Goal: Task Accomplishment & Management: Manage account settings

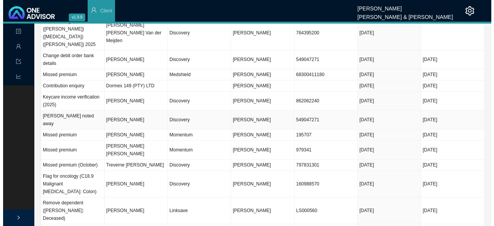
scroll to position [231, 0]
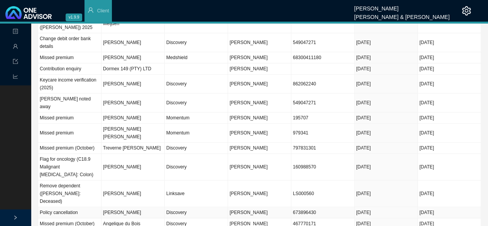
click at [174, 207] on td "Discovery" at bounding box center [196, 212] width 63 height 11
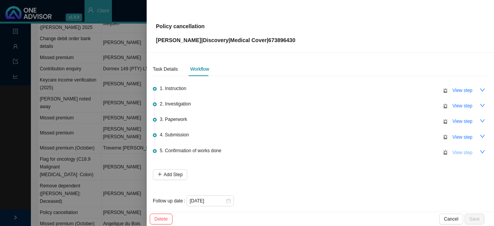
click at [458, 151] on span "View step" at bounding box center [462, 152] width 20 height 8
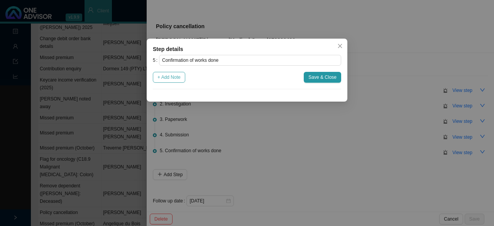
click at [170, 75] on span "+ Add Note" at bounding box center [168, 77] width 23 height 8
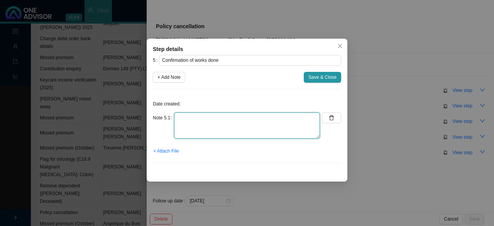
click at [187, 118] on textarea at bounding box center [247, 125] width 146 height 26
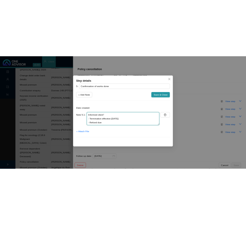
scroll to position [6, 0]
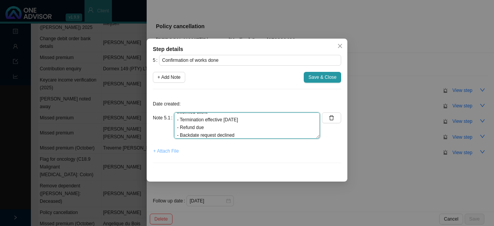
type textarea "Informed client" - Termination effective [DATE] - Refund due - Backdate request…"
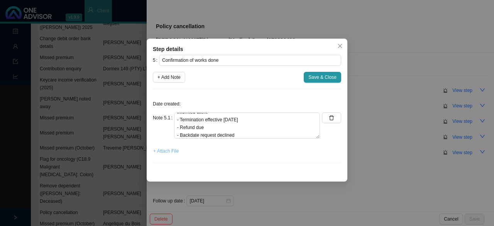
click at [170, 152] on span "+ Attach File" at bounding box center [165, 151] width 25 height 8
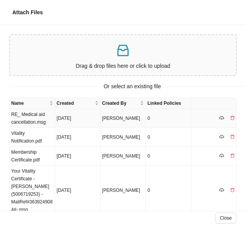
click at [25, 119] on td "RE_ Medical aid cancellation.msg" at bounding box center [32, 118] width 45 height 19
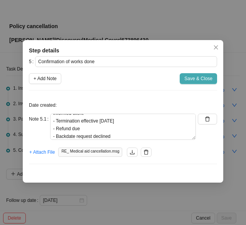
click at [189, 78] on span "Save & Close" at bounding box center [198, 79] width 28 height 8
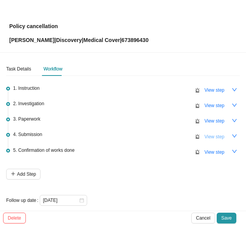
scroll to position [6, 0]
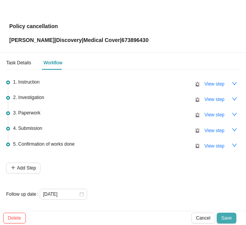
click at [229, 218] on span "Save" at bounding box center [226, 218] width 10 height 8
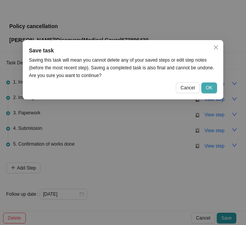
click at [207, 84] on button "OK" at bounding box center [209, 88] width 16 height 11
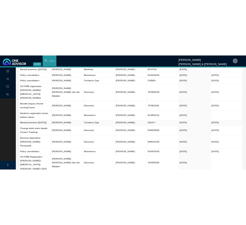
scroll to position [0, 0]
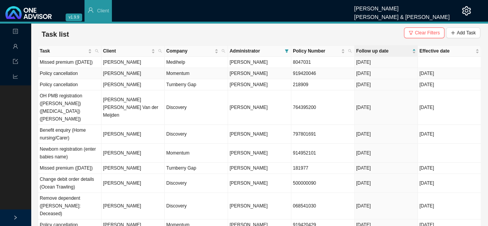
click at [132, 79] on td "[PERSON_NAME]" at bounding box center [132, 73] width 63 height 11
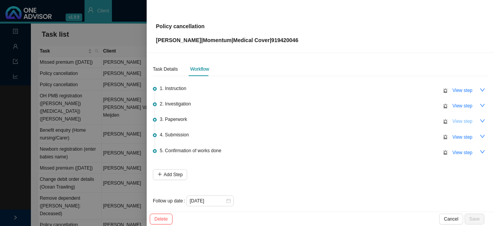
click at [461, 118] on span "View step" at bounding box center [462, 121] width 20 height 8
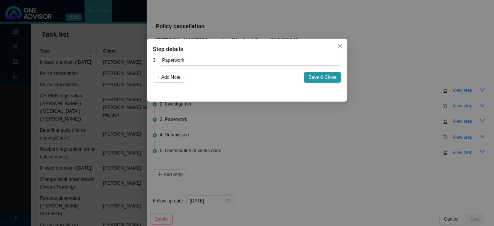
drag, startPoint x: 343, startPoint y: 49, endPoint x: 361, endPoint y: 56, distance: 19.4
click at [343, 49] on button "Close" at bounding box center [339, 45] width 11 height 11
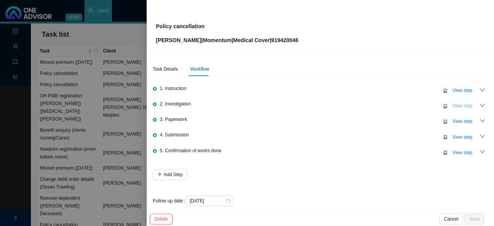
click at [460, 103] on span "View step" at bounding box center [462, 106] width 20 height 8
type input "Investigation"
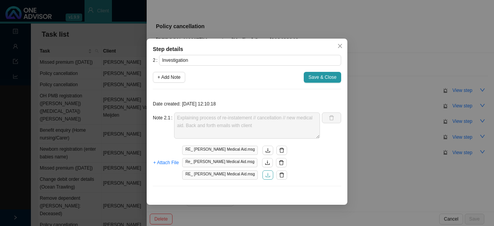
click at [265, 176] on icon "download" at bounding box center [267, 174] width 5 height 5
click at [339, 46] on icon "close" at bounding box center [340, 46] width 4 height 4
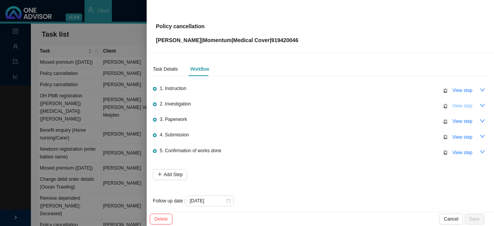
click at [457, 106] on span "View step" at bounding box center [462, 106] width 20 height 8
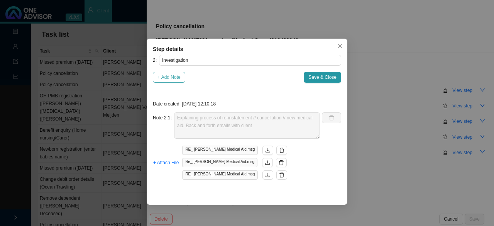
click at [172, 77] on span "+ Add Note" at bounding box center [168, 77] width 23 height 8
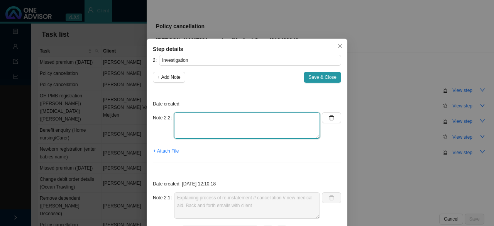
click at [205, 120] on textarea at bounding box center [247, 125] width 146 height 26
type textarea "Follow up with client on cancellation request"
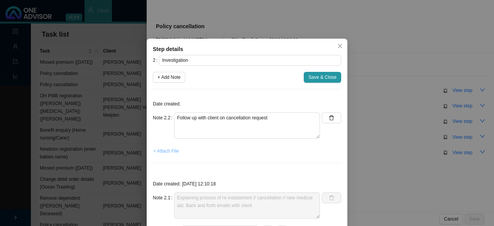
click at [170, 149] on span "+ Attach File" at bounding box center [165, 151] width 25 height 8
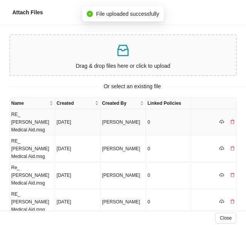
click at [34, 120] on td "RE_ [PERSON_NAME] Medical Aid.msg" at bounding box center [32, 122] width 45 height 27
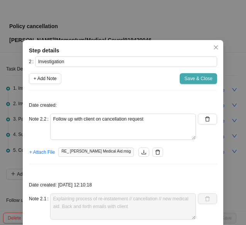
click at [195, 78] on span "Save & Close" at bounding box center [198, 79] width 28 height 8
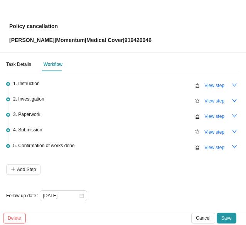
scroll to position [6, 0]
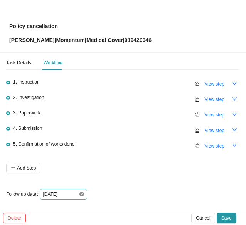
click at [82, 192] on icon "close-circle" at bounding box center [81, 194] width 5 height 5
click at [82, 193] on div at bounding box center [63, 194] width 41 height 8
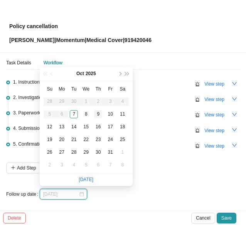
type input "[DATE]"
click at [99, 115] on div "9" at bounding box center [98, 114] width 8 height 8
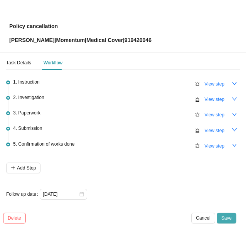
click at [227, 219] on span "Save" at bounding box center [226, 218] width 10 height 8
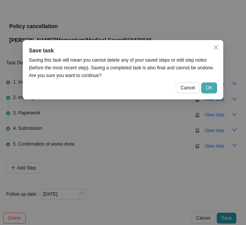
click at [206, 86] on span "OK" at bounding box center [209, 88] width 7 height 8
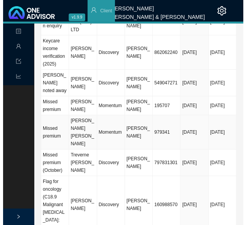
scroll to position [540, 0]
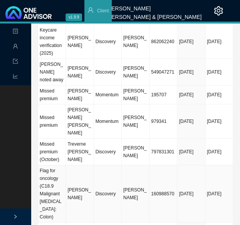
click at [99, 165] on td "Discovery" at bounding box center [108, 193] width 28 height 57
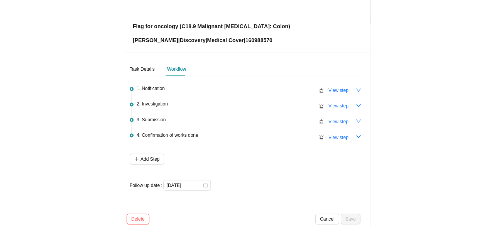
scroll to position [326, 0]
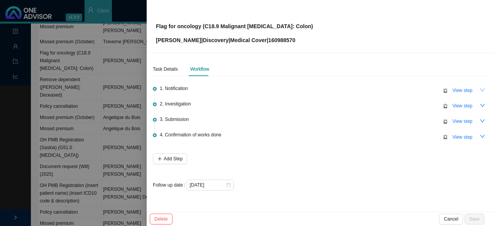
click at [482, 88] on icon "down" at bounding box center [481, 89] width 5 height 5
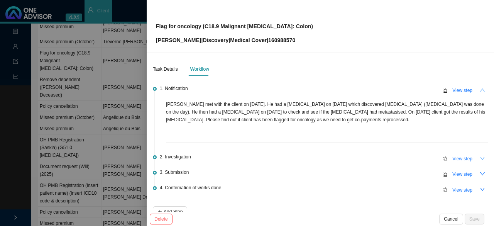
click at [479, 157] on icon "down" at bounding box center [481, 157] width 5 height 5
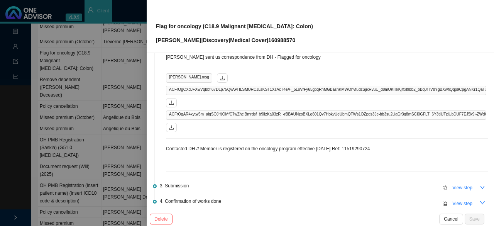
scroll to position [154, 0]
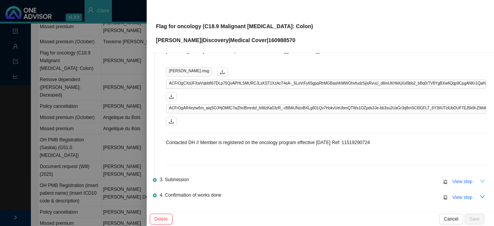
click at [479, 179] on icon "down" at bounding box center [481, 180] width 5 height 5
click at [452, 179] on span "View step" at bounding box center [462, 181] width 20 height 8
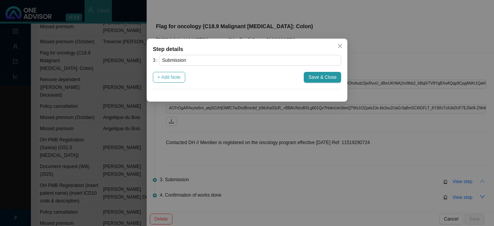
click at [173, 78] on span "+ Add Note" at bounding box center [168, 77] width 23 height 8
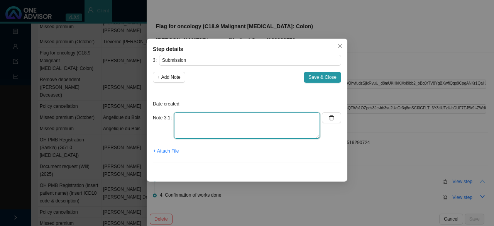
click at [192, 118] on textarea at bounding box center [247, 125] width 146 height 26
type textarea "N/A"
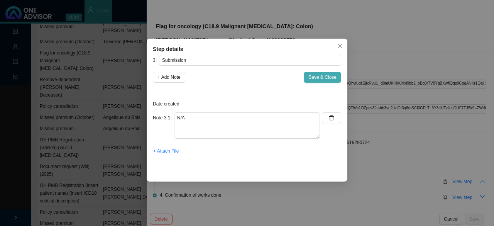
click at [321, 79] on span "Save & Close" at bounding box center [322, 77] width 28 height 8
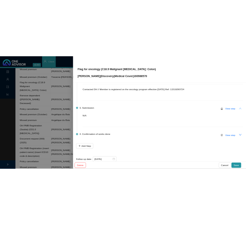
scroll to position [231, 0]
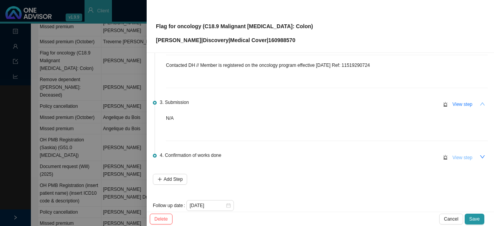
click at [455, 157] on span "View step" at bounding box center [462, 157] width 20 height 8
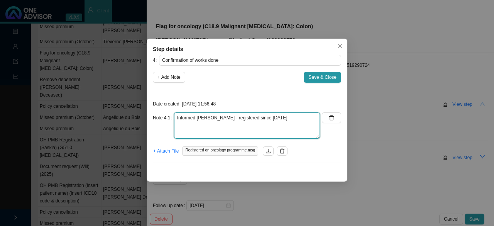
click at [281, 123] on textarea "Informed [PERSON_NAME] - registered since [DATE]" at bounding box center [247, 125] width 146 height 26
type textarea "Informed [PERSON_NAME] - registered since [DATE] Thank you from client"
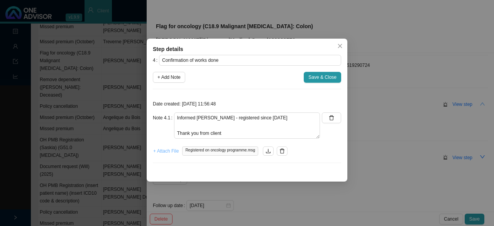
click at [167, 149] on span "+ Attach File" at bounding box center [165, 151] width 25 height 8
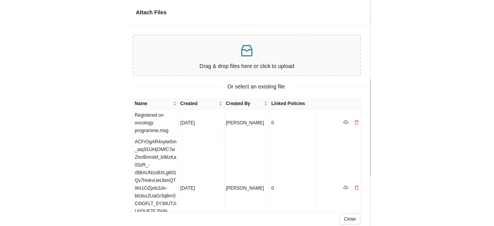
scroll to position [239, 0]
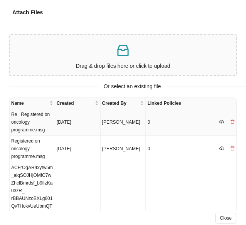
click at [31, 125] on td "Re_ Registered on oncology programme.msg" at bounding box center [32, 122] width 45 height 27
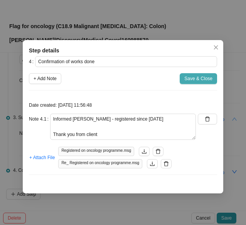
click at [204, 75] on span "Save & Close" at bounding box center [198, 79] width 28 height 8
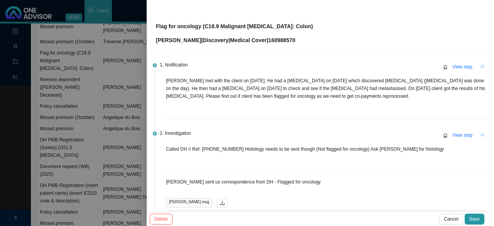
scroll to position [0, 0]
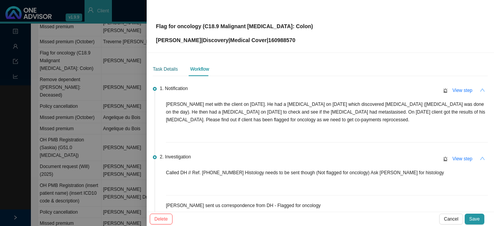
click at [155, 70] on div "Task Details" at bounding box center [165, 69] width 25 height 8
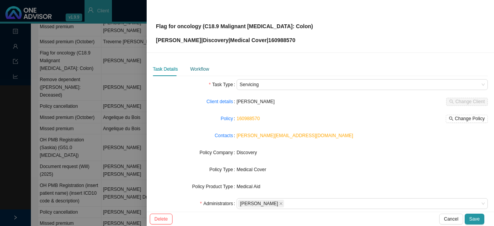
click at [201, 70] on div "Workflow" at bounding box center [199, 69] width 19 height 8
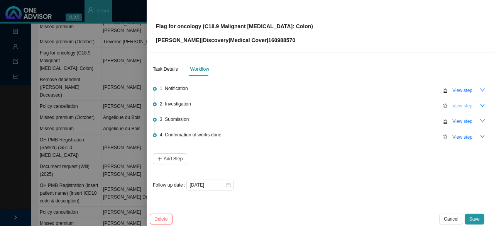
click at [465, 104] on span "View step" at bounding box center [462, 106] width 20 height 8
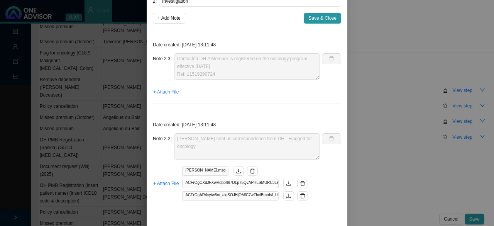
scroll to position [27, 0]
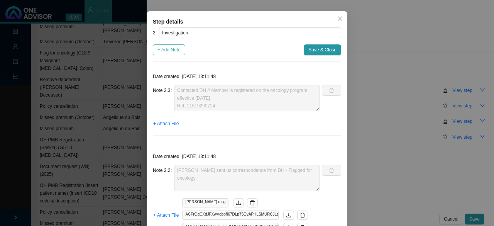
click at [163, 46] on span "+ Add Note" at bounding box center [168, 50] width 23 height 8
type textarea "Contacted DH // Member is registered on the oncology program effective [DATE] R…"
type textarea "[PERSON_NAME] sent us correspondence from DH - Flagged for oncology"
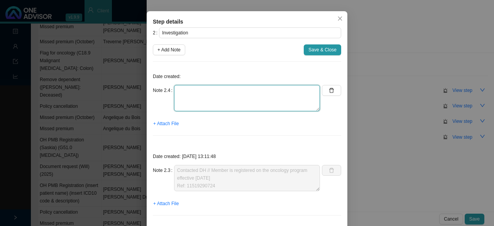
click at [177, 91] on textarea at bounding box center [247, 98] width 146 height 26
type textarea "w"
type textarea "Whatsapp conversation"
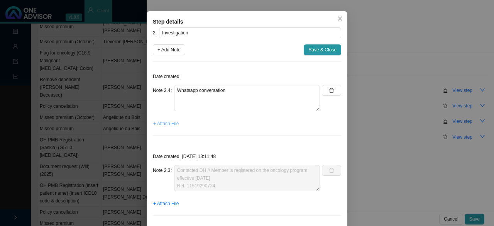
click at [168, 121] on span "+ Attach File" at bounding box center [165, 124] width 25 height 8
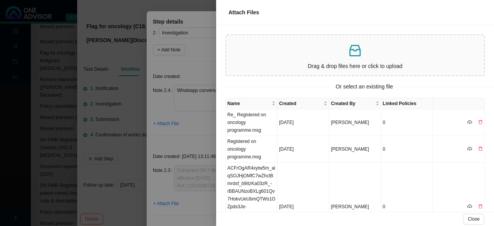
click at [339, 67] on p "Drag & drop files here or click to upload" at bounding box center [354, 66] width 251 height 9
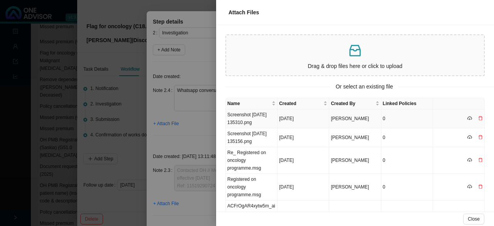
click at [246, 119] on td "Screenshot [DATE] 135310.png" at bounding box center [252, 118] width 52 height 19
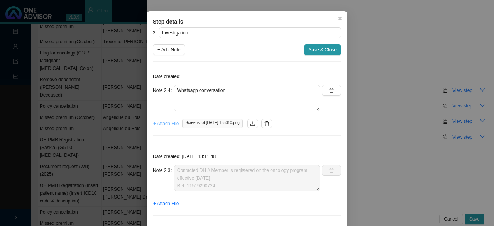
click at [162, 122] on span "+ Attach File" at bounding box center [165, 124] width 25 height 8
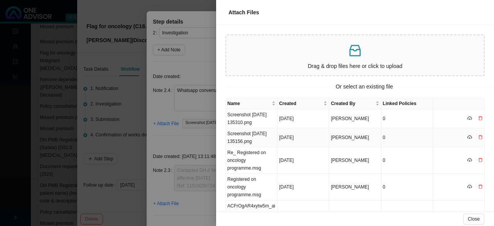
drag, startPoint x: 253, startPoint y: 138, endPoint x: 279, endPoint y: 136, distance: 25.5
click at [254, 137] on td "Screenshot [DATE] 135156.png" at bounding box center [252, 137] width 52 height 19
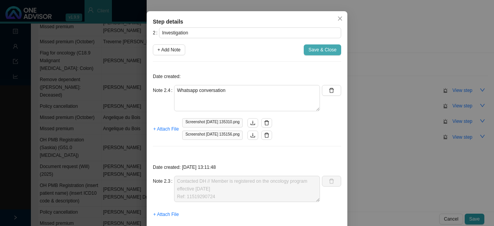
click at [317, 50] on span "Save & Close" at bounding box center [322, 50] width 28 height 8
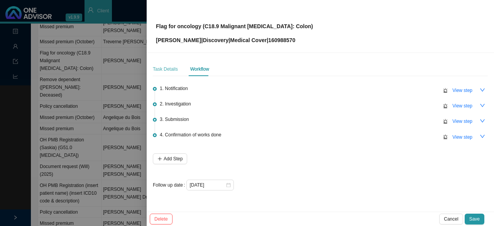
click at [166, 64] on div "Task Details" at bounding box center [165, 69] width 25 height 14
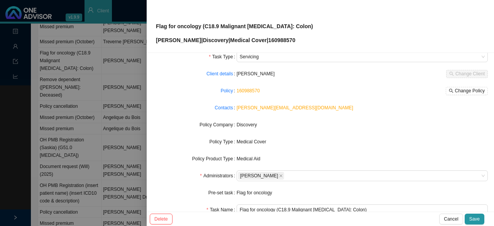
scroll to position [0, 0]
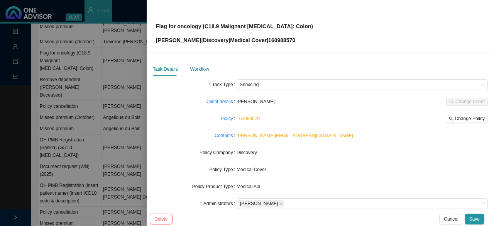
click at [194, 69] on div "Workflow" at bounding box center [199, 69] width 19 height 8
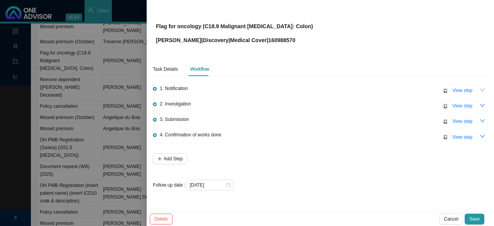
click at [483, 89] on icon "down" at bounding box center [482, 89] width 5 height 3
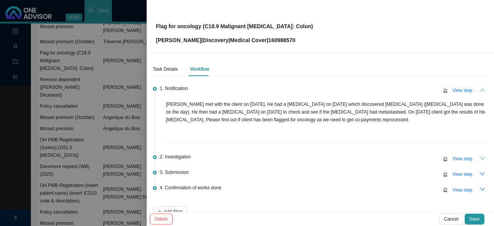
click at [479, 157] on icon "down" at bounding box center [481, 157] width 5 height 5
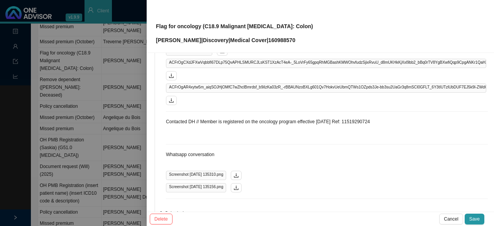
scroll to position [193, 0]
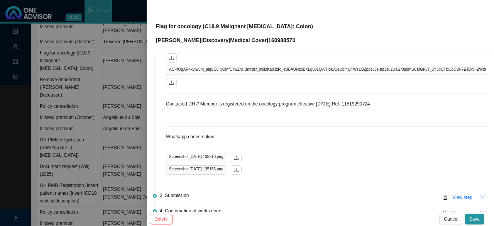
drag, startPoint x: 477, startPoint y: 195, endPoint x: 364, endPoint y: 175, distance: 114.2
click at [479, 195] on icon "down" at bounding box center [481, 196] width 5 height 5
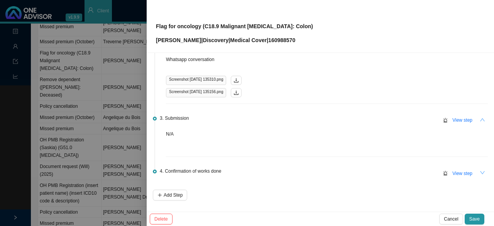
click at [480, 172] on icon "down" at bounding box center [482, 172] width 5 height 3
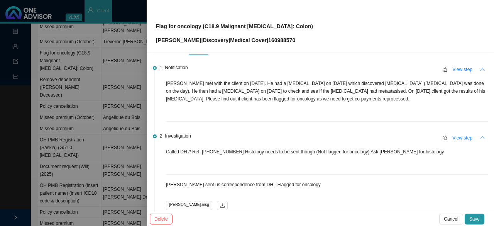
scroll to position [0, 0]
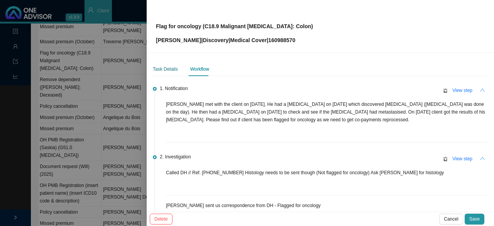
click at [167, 69] on div "Task Details" at bounding box center [165, 69] width 25 height 8
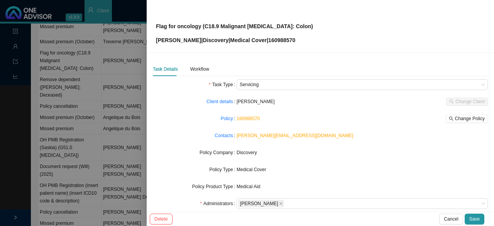
scroll to position [77, 0]
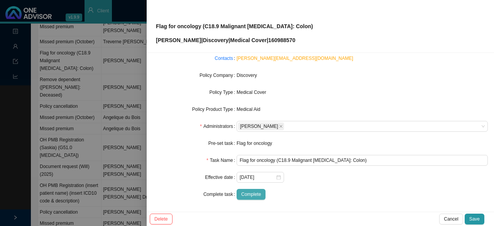
click at [250, 192] on span "Complete" at bounding box center [251, 194] width 20 height 8
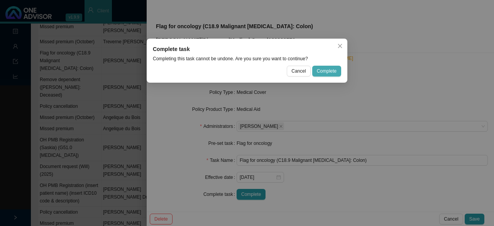
click at [329, 72] on span "Complete" at bounding box center [327, 71] width 20 height 8
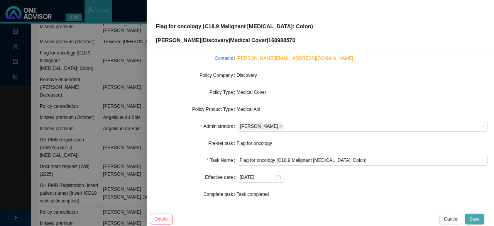
click at [472, 218] on span "Save" at bounding box center [474, 219] width 10 height 8
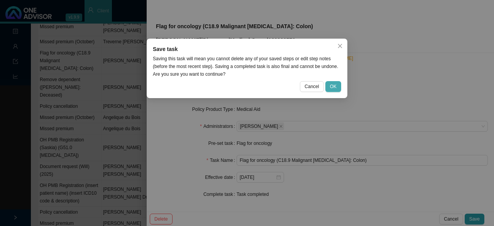
click at [335, 84] on span "OK" at bounding box center [333, 87] width 7 height 8
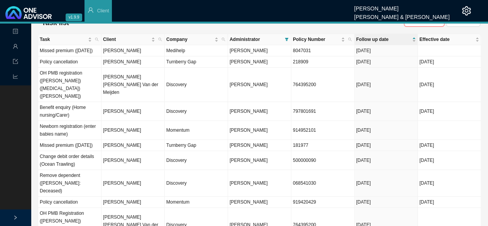
scroll to position [0, 0]
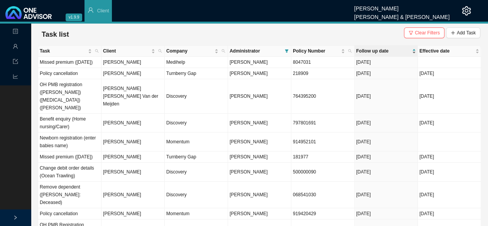
click at [365, 51] on span "Follow up date" at bounding box center [383, 51] width 54 height 8
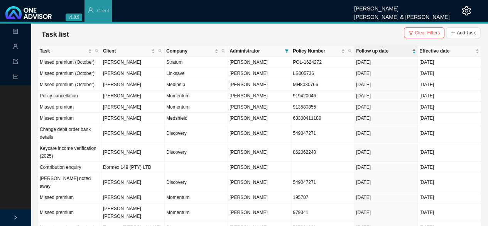
click at [365, 51] on span "Follow up date" at bounding box center [383, 51] width 54 height 8
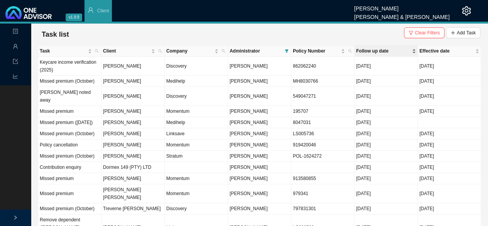
click at [366, 51] on span "Follow up date" at bounding box center [383, 51] width 54 height 8
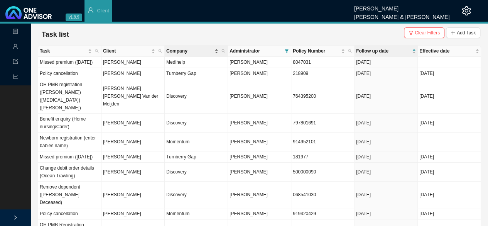
click at [175, 49] on span "Company" at bounding box center [189, 51] width 47 height 8
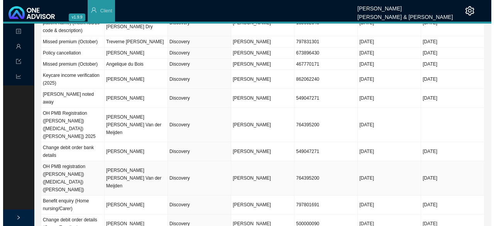
scroll to position [116, 0]
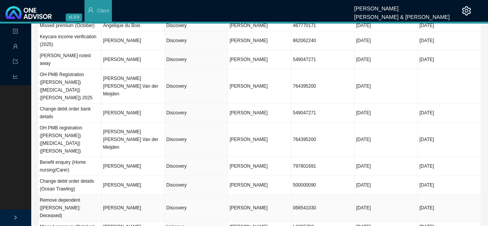
click at [215, 194] on td "Discovery" at bounding box center [196, 207] width 63 height 27
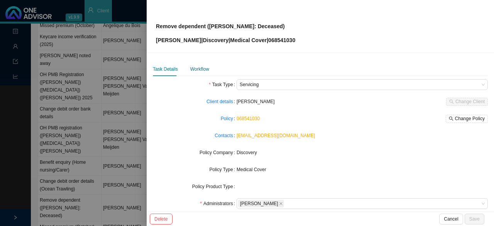
drag, startPoint x: 198, startPoint y: 66, endPoint x: 209, endPoint y: 66, distance: 10.4
click at [199, 66] on div "Workflow" at bounding box center [199, 69] width 19 height 8
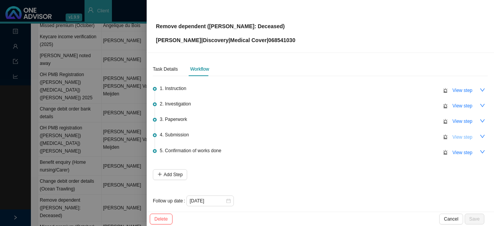
click at [457, 137] on span "View step" at bounding box center [462, 137] width 20 height 8
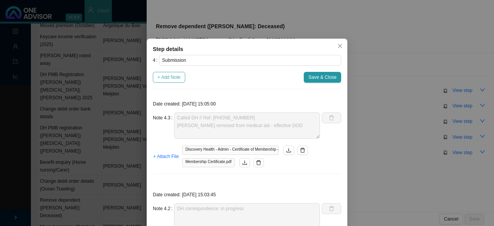
click at [164, 73] on span "+ Add Note" at bounding box center [168, 77] width 23 height 8
type textarea "Called DH // Ref. [PHONE_NUMBER] [PERSON_NAME] removed from medical aid - effec…"
type textarea "DH correspondence: in progress"
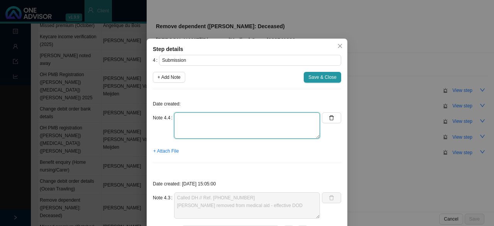
click at [197, 126] on textarea at bounding box center [247, 125] width 146 height 26
click at [248, 125] on textarea "Contacted DH // Ref: Follow up on credit - Sep & October:" at bounding box center [247, 125] width 146 height 26
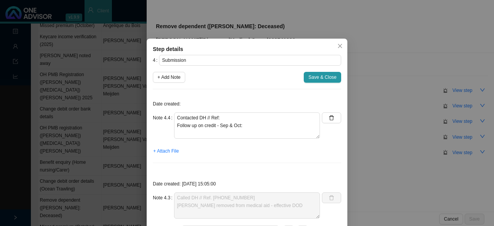
click at [224, 155] on div "+ Attach File" at bounding box center [247, 150] width 188 height 11
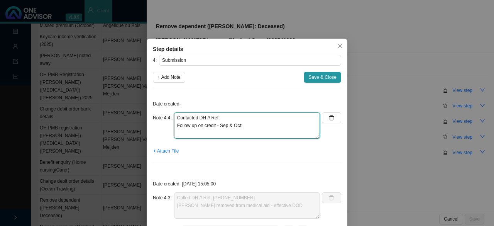
click at [256, 130] on textarea "Contacted DH // Ref: Follow up on credit - Sep & Oct:" at bounding box center [247, 125] width 146 height 26
drag, startPoint x: 241, startPoint y: 125, endPoint x: 252, endPoint y: 125, distance: 10.4
click at [243, 125] on textarea "Contacted DH // Ref: Follow up on credit - Sep & Oct: r4994" at bounding box center [247, 125] width 146 height 26
click at [258, 125] on textarea "Contacted DH // Ref: Follow up on credit - Sep & Oct: R4994" at bounding box center [247, 125] width 146 height 26
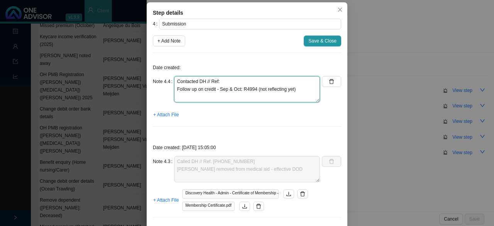
scroll to position [77, 0]
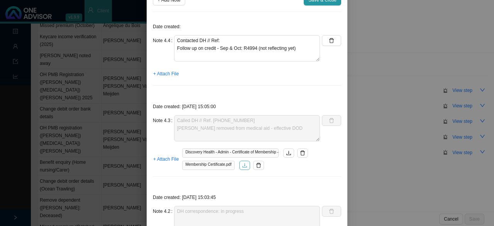
click at [243, 162] on icon "download" at bounding box center [244, 164] width 5 height 5
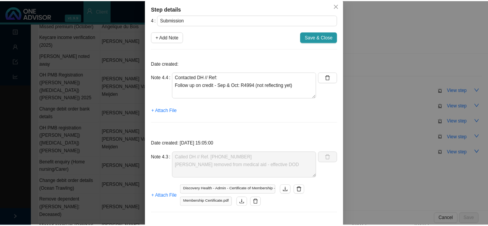
scroll to position [0, 0]
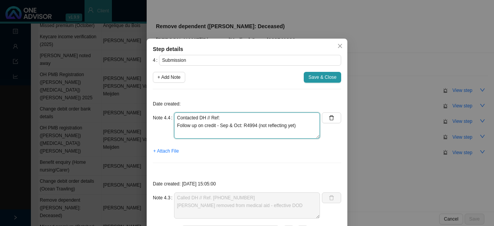
click at [252, 122] on textarea "Contacted DH // Ref: Follow up on credit - Sep & Oct: R4994 (not reflecting yet)" at bounding box center [247, 125] width 146 height 26
drag, startPoint x: 221, startPoint y: 118, endPoint x: 226, endPoint y: 118, distance: 5.0
click at [222, 118] on textarea "Contacted DH // Ref: Follow up on credit - Sep & Oct: R4994 (not reflecting yet)" at bounding box center [247, 125] width 146 height 26
type textarea "Contacted DH // Ref: 11522845999 Follow up on credit - Sep & Oct: R4994 (not re…"
click at [294, 125] on textarea "Contacted DH // Ref: 11522845999 Follow up on credit - Sep & Oct: R4994 (not re…" at bounding box center [247, 125] width 146 height 26
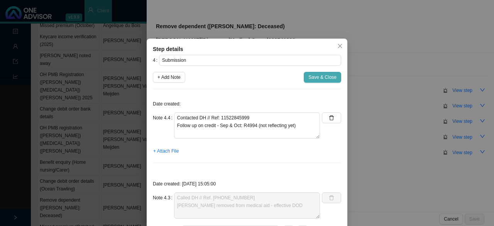
click at [312, 80] on span "Save & Close" at bounding box center [322, 77] width 28 height 8
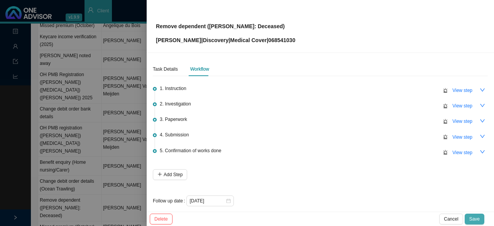
click at [479, 219] on span "Save" at bounding box center [474, 219] width 10 height 8
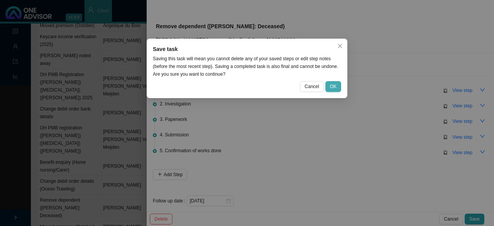
click at [332, 88] on span "OK" at bounding box center [333, 87] width 7 height 8
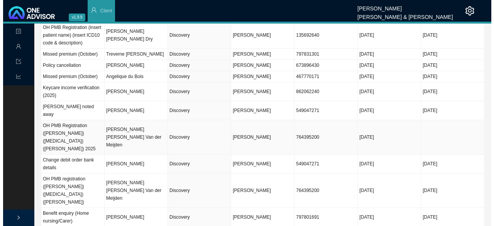
scroll to position [77, 0]
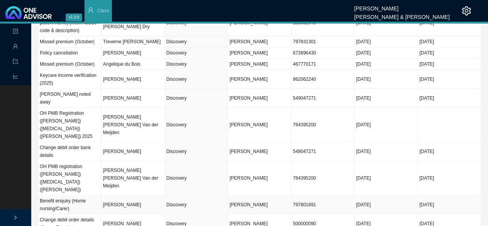
click at [317, 195] on td "797801691" at bounding box center [322, 204] width 63 height 19
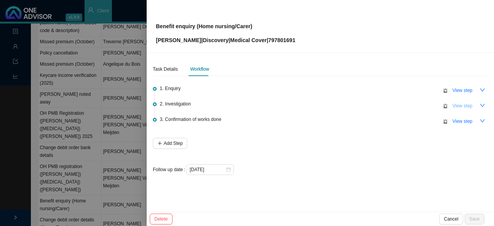
click at [464, 105] on span "View step" at bounding box center [462, 106] width 20 height 8
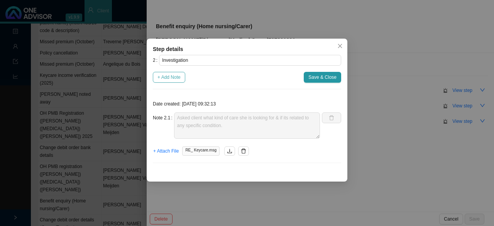
click at [170, 78] on span "+ Add Note" at bounding box center [168, 77] width 23 height 8
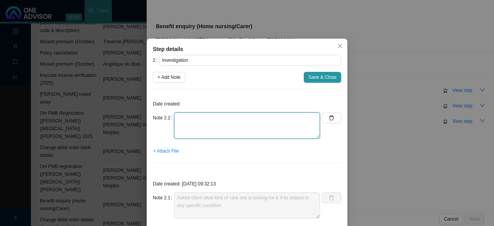
drag, startPoint x: 194, startPoint y: 116, endPoint x: 232, endPoint y: 112, distance: 37.6
click at [195, 117] on textarea at bounding box center [247, 125] width 146 height 26
paste textarea "Services include [MEDICAL_DATA] care, end-of- life care, IV infusions and wound…"
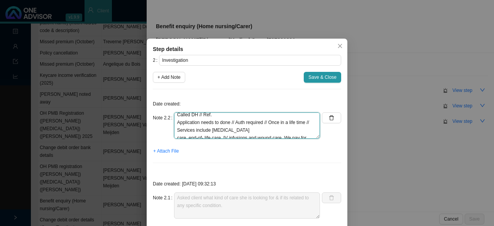
scroll to position [0, 0]
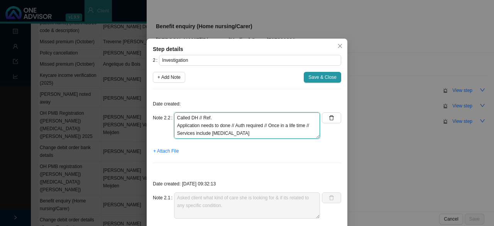
click at [187, 133] on textarea "Called DH // Ref. Application needs to done // Auth required // Once in a life …" at bounding box center [247, 125] width 146 height 26
click at [245, 130] on textarea "Called DH // Ref. Application needs to done // Auth required // Once in a life …" at bounding box center [247, 125] width 146 height 26
drag, startPoint x: 258, startPoint y: 115, endPoint x: 276, endPoint y: 116, distance: 17.7
click at [259, 115] on textarea "Called DH // Ref. Application needs to done // Auth required // Once in a life …" at bounding box center [247, 125] width 146 height 26
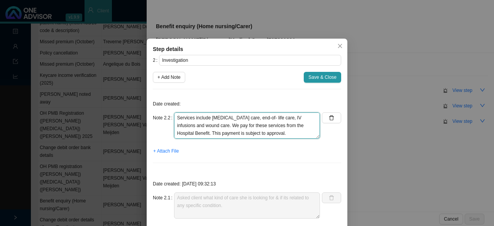
scroll to position [15, 0]
click at [267, 133] on textarea "Called DH // Ref. Application needs to done // Auth required // Once in a life …" at bounding box center [247, 125] width 146 height 26
click at [214, 118] on textarea "Called DH // Ref. Application needs to done // Auth required // Once in a life …" at bounding box center [247, 125] width 146 height 26
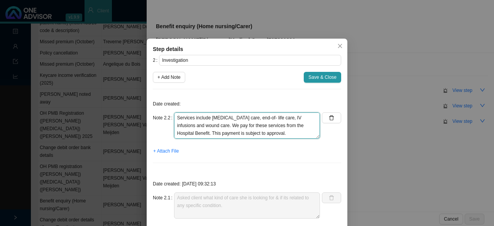
click at [283, 131] on textarea "Called DH // Ref. Application needs to done // Auth required // Once in a life …" at bounding box center [247, 125] width 146 height 26
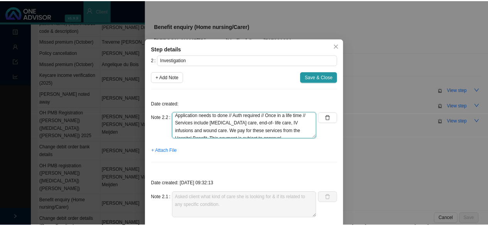
scroll to position [0, 0]
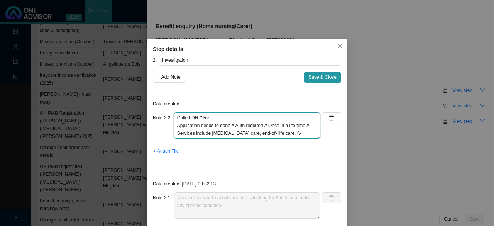
click at [229, 117] on textarea "Called DH // Ref. Application needs to done // Auth required // Once in a life …" at bounding box center [247, 125] width 146 height 26
click at [221, 119] on textarea "Called DH // Ref. Application needs to done // Auth required // Once in a life …" at bounding box center [247, 125] width 146 height 26
type textarea "Called DH // Ref. [PHONE_NUMBER] Application needs to done // Auth required // …"
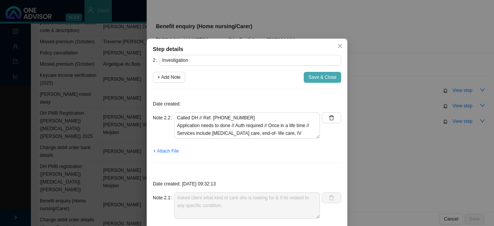
click at [314, 78] on span "Save & Close" at bounding box center [322, 77] width 28 height 8
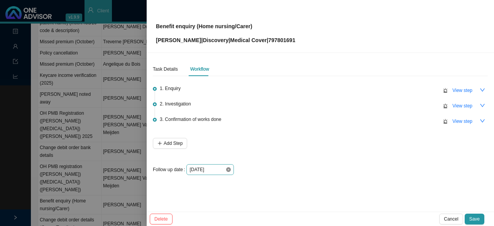
click at [226, 171] on icon "close-circle" at bounding box center [228, 169] width 5 height 5
click at [226, 169] on div at bounding box center [209, 169] width 41 height 8
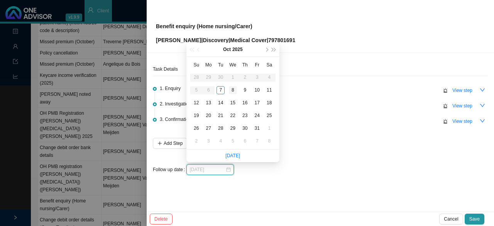
type input "[DATE]"
click at [232, 90] on div "8" at bounding box center [233, 90] width 8 height 8
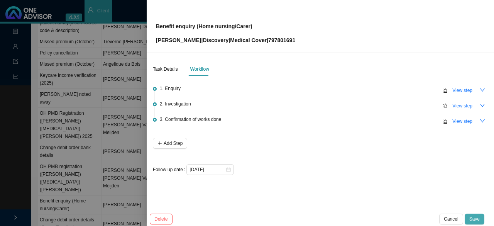
click at [474, 222] on span "Save" at bounding box center [474, 219] width 10 height 8
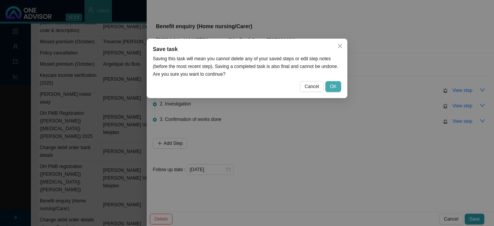
click at [332, 88] on span "OK" at bounding box center [333, 87] width 7 height 8
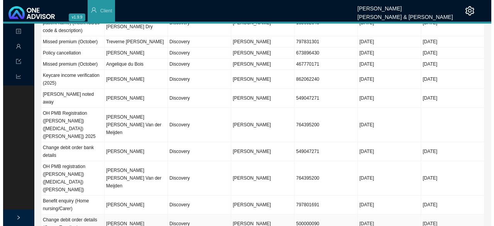
scroll to position [116, 0]
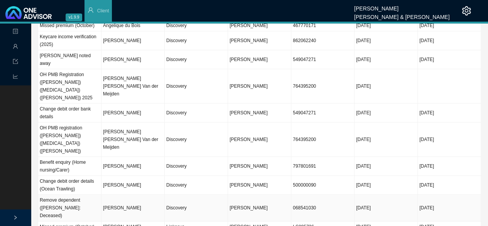
drag, startPoint x: 136, startPoint y: 176, endPoint x: 258, endPoint y: 172, distance: 121.5
click at [136, 194] on td "[PERSON_NAME]" at bounding box center [132, 207] width 63 height 27
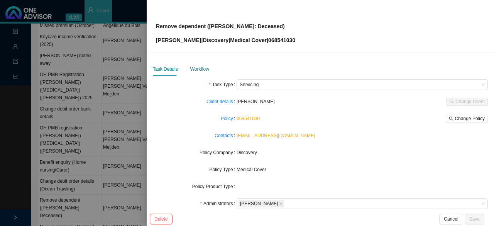
click at [200, 67] on div "Workflow" at bounding box center [199, 69] width 19 height 8
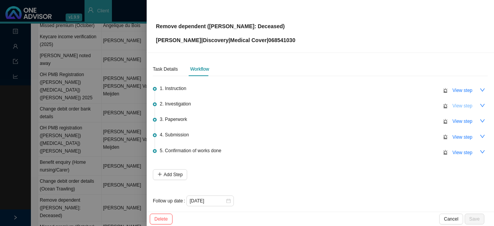
click at [454, 106] on span "View step" at bounding box center [462, 106] width 20 height 8
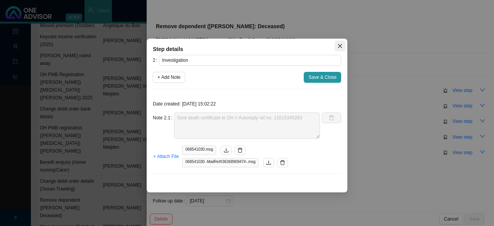
click at [339, 44] on icon "close" at bounding box center [339, 45] width 5 height 5
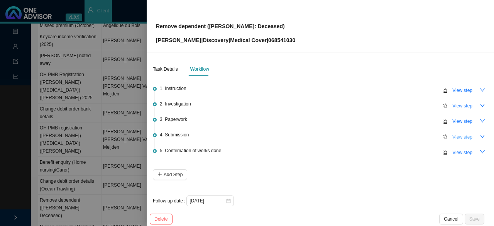
click at [462, 136] on span "View step" at bounding box center [462, 137] width 20 height 8
type input "Submission"
type textarea "Contacted DH // Ref: 11522845999 Follow up on credit - Sep & Oct: R4994 (not re…"
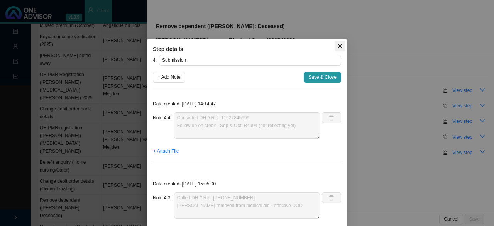
click at [339, 45] on icon "close" at bounding box center [339, 45] width 5 height 5
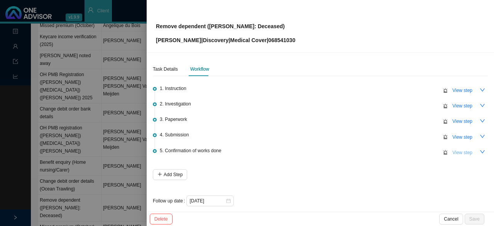
click at [454, 154] on span "View step" at bounding box center [462, 152] width 20 height 8
type input "Confirmation of works done"
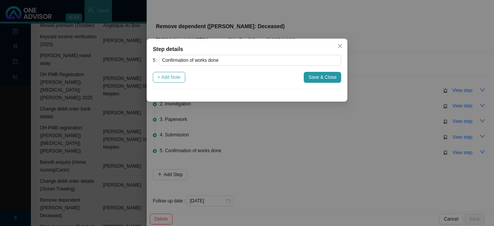
click at [176, 76] on span "+ Add Note" at bounding box center [168, 77] width 23 height 8
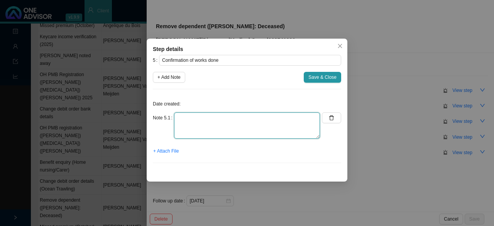
click at [182, 128] on textarea at bounding box center [247, 125] width 146 height 26
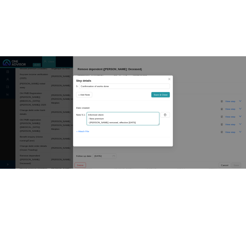
scroll to position [6, 0]
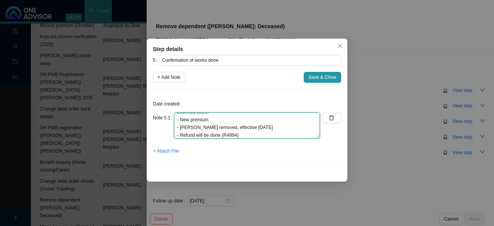
click at [212, 119] on textarea "Informed client: - New premium - Annette removed, effective 30.09.2025 - Refund…" at bounding box center [247, 125] width 146 height 26
paste textarea "R2497"
drag, startPoint x: 221, startPoint y: 118, endPoint x: 231, endPoint y: 116, distance: 10.3
click at [222, 118] on textarea "Informed client: - New premium given R2497 - Annette removed, effective 30.09.2…" at bounding box center [247, 125] width 146 height 26
click at [243, 121] on textarea "Informed client: - New premium given (R2497 - Annette removed, effective 30.09.…" at bounding box center [247, 125] width 146 height 26
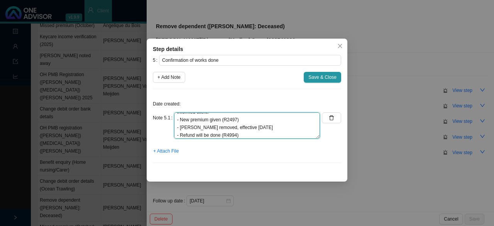
click at [261, 127] on textarea "Informed client: - New premium given (R2497) - Annette removed, effective 30.09…" at bounding box center [247, 125] width 146 height 26
type textarea "Informed client: - New premium given (R2497) - Annette removed, effective 28.08…"
click at [259, 128] on textarea "Informed client: - New premium given (R2497) - Annette removed, effective 28.08…" at bounding box center [247, 125] width 146 height 26
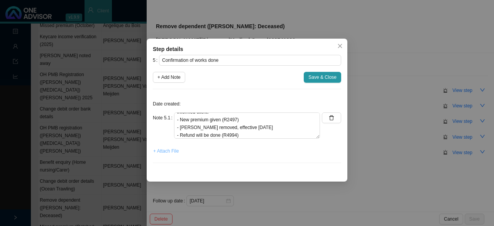
click at [170, 150] on span "+ Attach File" at bounding box center [165, 151] width 25 height 8
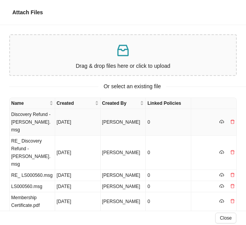
click at [29, 122] on td "Discovery Refund - Tim Cornell.msg" at bounding box center [32, 122] width 45 height 27
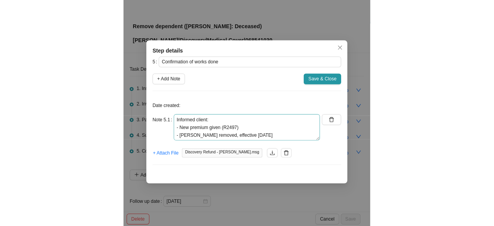
scroll to position [8, 0]
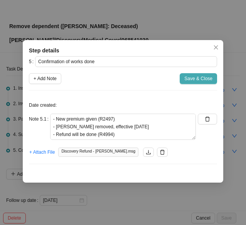
click at [193, 78] on span "Save & Close" at bounding box center [198, 79] width 28 height 8
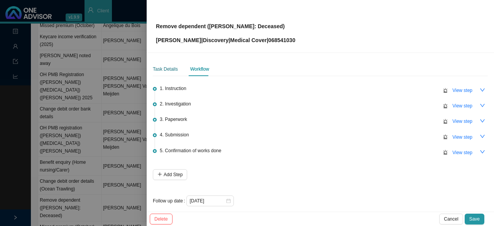
drag, startPoint x: 167, startPoint y: 68, endPoint x: 186, endPoint y: 67, distance: 18.9
click at [167, 68] on div "Task Details" at bounding box center [165, 69] width 25 height 8
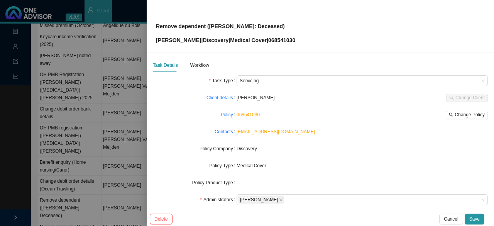
scroll to position [0, 0]
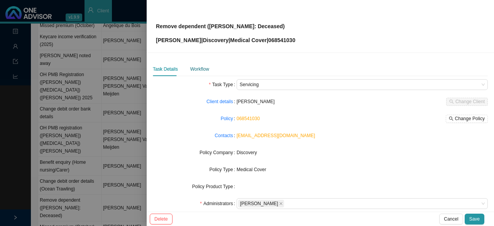
click at [199, 70] on div "Workflow" at bounding box center [199, 69] width 19 height 8
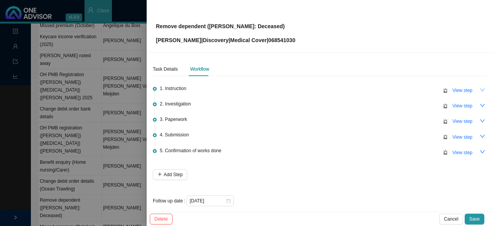
click at [479, 90] on button "button" at bounding box center [482, 89] width 11 height 11
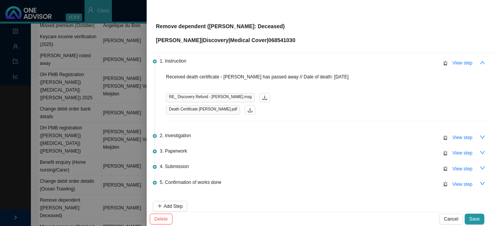
scroll to position [39, 0]
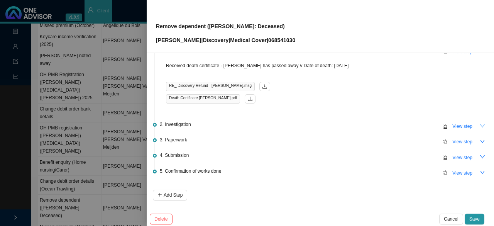
click at [479, 126] on icon "down" at bounding box center [481, 125] width 5 height 5
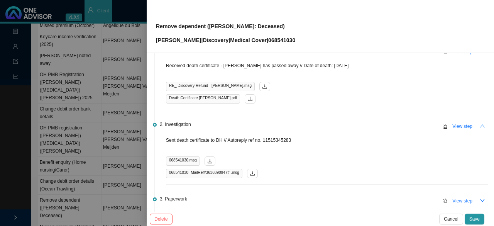
scroll to position [77, 0]
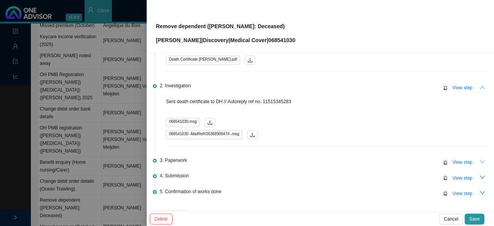
click at [479, 161] on icon "down" at bounding box center [481, 161] width 5 height 5
click at [452, 159] on span "View step" at bounding box center [462, 162] width 20 height 8
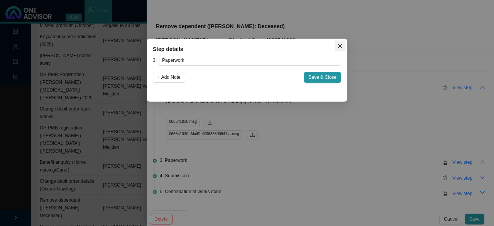
click at [339, 44] on icon "close" at bounding box center [339, 45] width 5 height 5
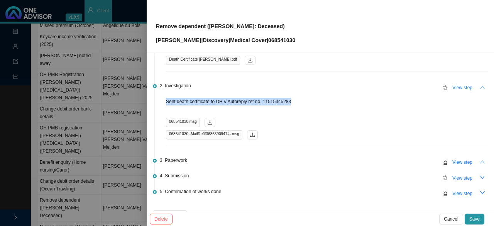
drag, startPoint x: 295, startPoint y: 100, endPoint x: 157, endPoint y: 99, distance: 138.0
click at [157, 99] on li "2. Investigation View step Sent death certificate to DH // Autoreply ref no. 11…" at bounding box center [320, 121] width 335 height 74
click at [293, 122] on div "068541030.msg" at bounding box center [327, 122] width 322 height 9
click at [452, 179] on span "View step" at bounding box center [462, 178] width 20 height 8
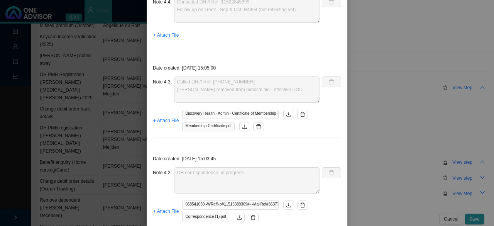
scroll to position [39, 0]
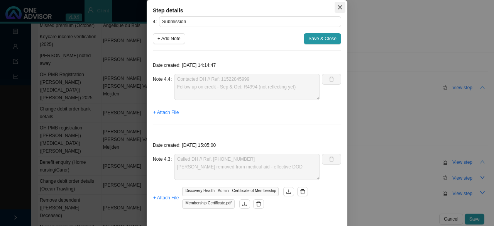
click at [337, 5] on icon "close" at bounding box center [339, 7] width 5 height 5
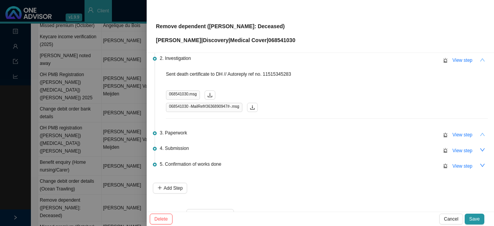
scroll to position [116, 0]
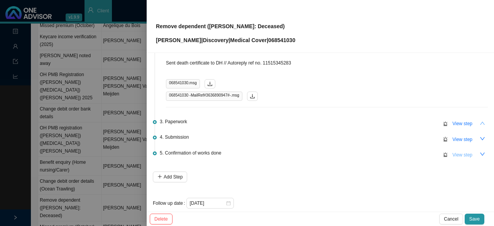
click at [453, 153] on span "View step" at bounding box center [462, 155] width 20 height 8
type input "Confirmation of works done"
type textarea "Informed client: - New premium given (R2497) - Annette removed, effective 28.08…"
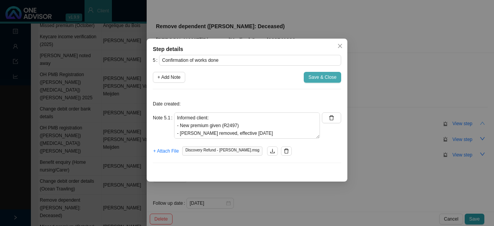
click at [317, 76] on span "Save & Close" at bounding box center [322, 77] width 28 height 8
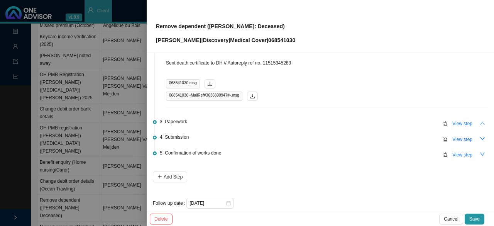
scroll to position [123, 0]
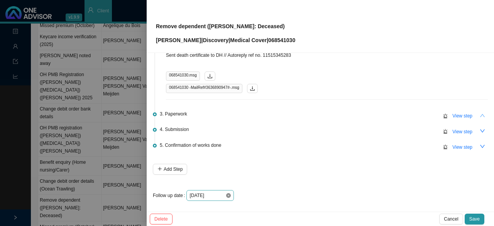
click at [226, 194] on icon "close-circle" at bounding box center [228, 195] width 5 height 5
click at [227, 194] on div at bounding box center [209, 195] width 41 height 8
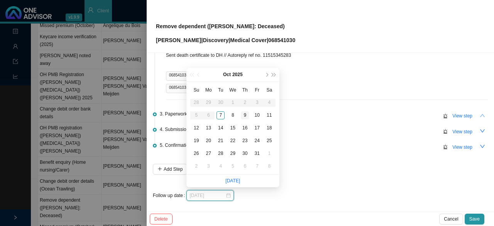
type input "[DATE]"
click at [244, 114] on div "9" at bounding box center [245, 115] width 8 height 8
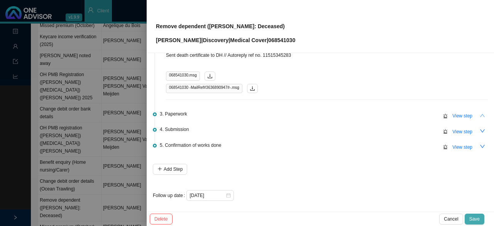
click at [473, 218] on span "Save" at bounding box center [474, 219] width 10 height 8
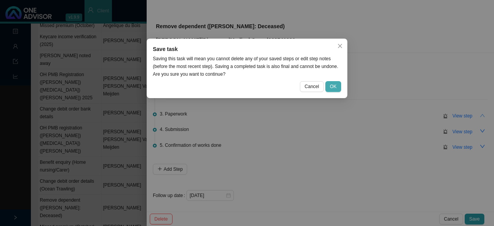
click at [331, 86] on span "OK" at bounding box center [333, 87] width 7 height 8
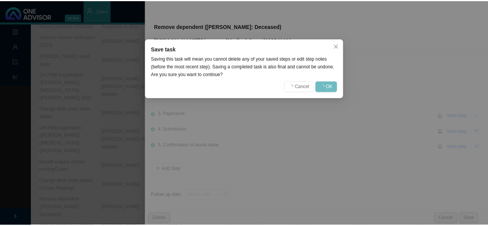
scroll to position [0, 0]
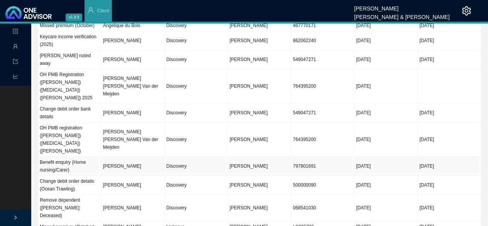
click at [146, 157] on td "[PERSON_NAME]" at bounding box center [132, 166] width 63 height 19
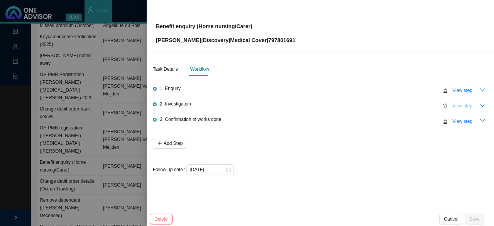
click at [460, 104] on span "View step" at bounding box center [462, 106] width 20 height 8
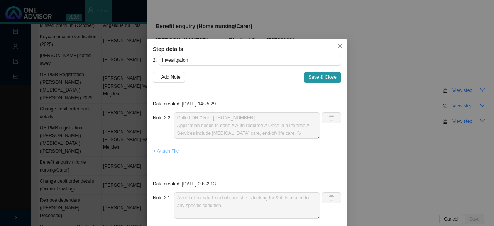
click at [161, 150] on span "+ Attach File" at bounding box center [165, 151] width 25 height 8
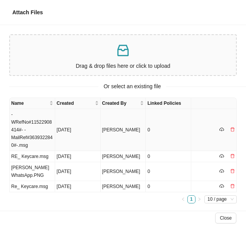
click at [31, 133] on td "-WRefNo#11522908414#- -MailRef#3639322840#-.msg" at bounding box center [32, 130] width 45 height 42
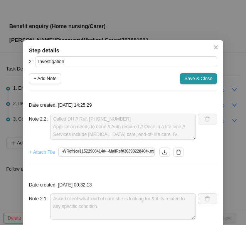
click at [42, 154] on span "+ Attach File" at bounding box center [41, 152] width 25 height 8
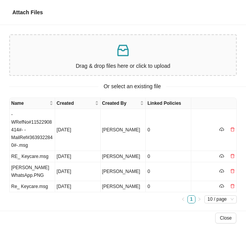
click at [112, 70] on p "Drag & drop files here or click to upload" at bounding box center [123, 66] width 220 height 9
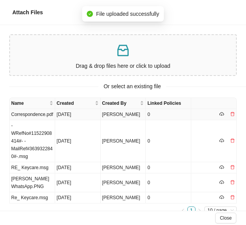
click at [27, 115] on td "Correspondence.pdf" at bounding box center [32, 114] width 45 height 11
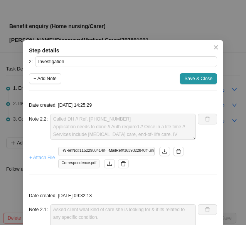
click at [40, 156] on span "+ Attach File" at bounding box center [41, 158] width 25 height 8
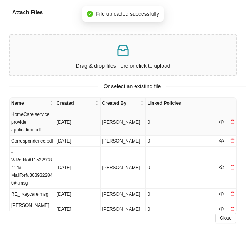
click at [29, 123] on td "HomeCare service provider application.pdf" at bounding box center [32, 122] width 45 height 27
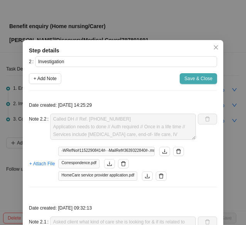
click at [190, 81] on span "Save & Close" at bounding box center [198, 79] width 28 height 8
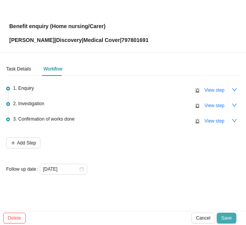
click at [229, 219] on span "Save" at bounding box center [226, 218] width 10 height 8
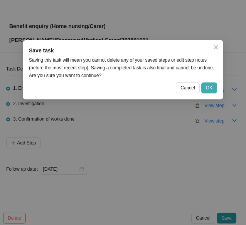
click at [210, 90] on span "OK" at bounding box center [209, 88] width 7 height 8
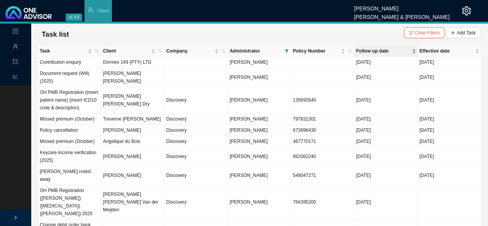
click at [380, 47] on span "Follow up date" at bounding box center [383, 51] width 54 height 8
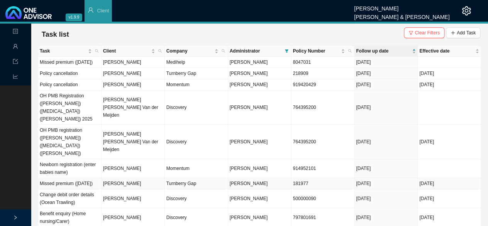
click at [165, 180] on td "Turnberry Gap" at bounding box center [196, 183] width 63 height 11
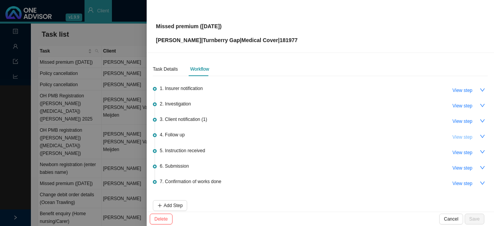
click at [464, 135] on span "View step" at bounding box center [462, 137] width 20 height 8
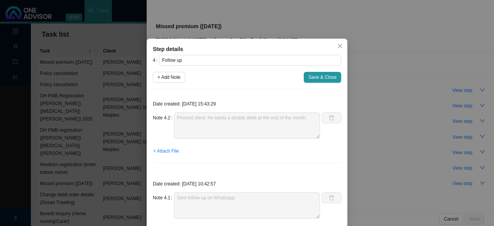
click at [337, 45] on icon "close" at bounding box center [339, 45] width 5 height 5
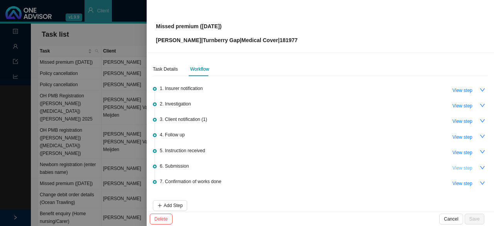
click at [455, 167] on span "View step" at bounding box center [462, 168] width 20 height 8
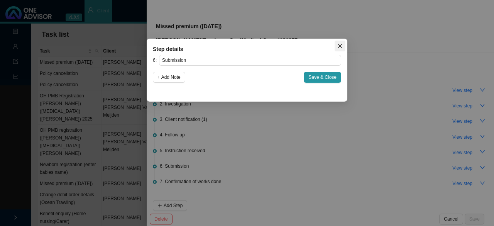
click at [341, 44] on icon "close" at bounding box center [340, 46] width 4 height 4
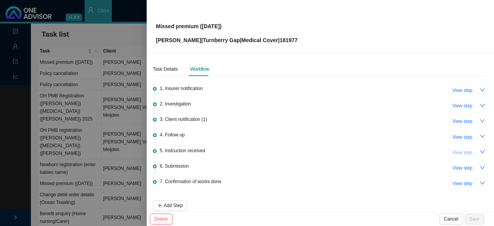
click at [462, 150] on span "View step" at bounding box center [462, 152] width 20 height 8
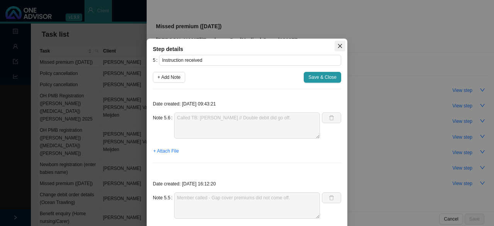
click at [337, 49] on button "Close" at bounding box center [339, 45] width 11 height 11
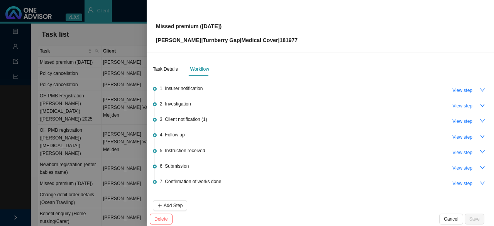
click at [214, 171] on div "6. Submission View step" at bounding box center [324, 168] width 328 height 12
click at [467, 181] on button "View step" at bounding box center [461, 183] width 29 height 11
type input "Confirmation of works done"
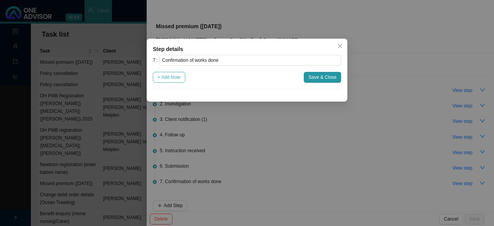
click at [169, 78] on span "+ Add Note" at bounding box center [168, 77] width 23 height 8
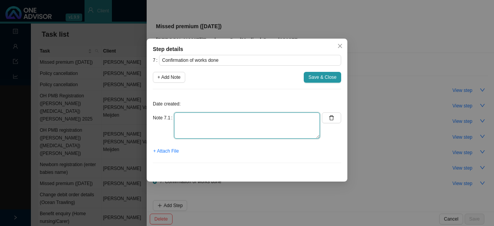
click at [186, 126] on textarea at bounding box center [247, 125] width 146 height 26
type textarea "Informed client: - We are still brokers on record - Policy is active and up to …"
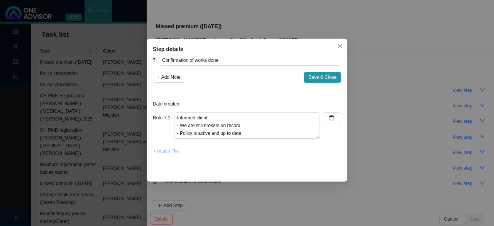
click at [164, 152] on span "+ Attach File" at bounding box center [165, 151] width 25 height 8
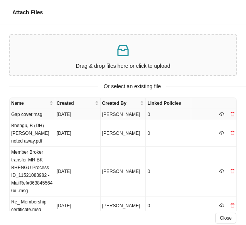
click at [29, 115] on td "Gap cover.msg" at bounding box center [32, 114] width 45 height 11
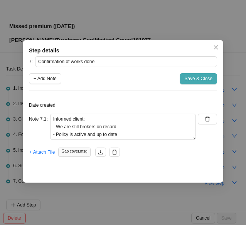
click at [194, 79] on span "Save & Close" at bounding box center [198, 79] width 28 height 8
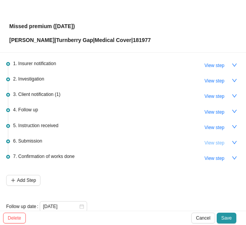
scroll to position [36, 0]
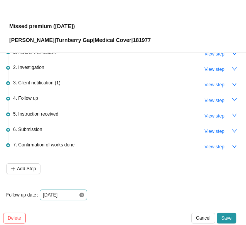
click at [82, 193] on icon "close-circle" at bounding box center [81, 195] width 5 height 5
click at [82, 192] on div at bounding box center [63, 195] width 41 height 8
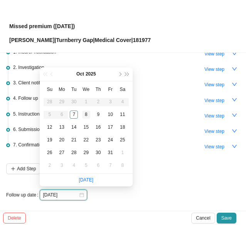
type input "[DATE]"
click at [88, 114] on div "8" at bounding box center [86, 115] width 8 height 8
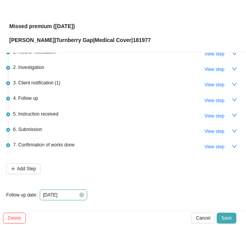
click at [229, 218] on span "Save" at bounding box center [226, 218] width 10 height 8
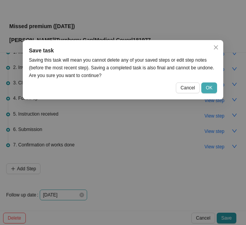
click at [208, 87] on span "OK" at bounding box center [209, 88] width 7 height 8
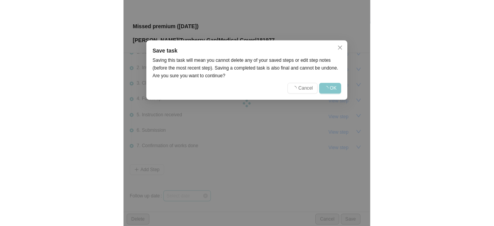
scroll to position [0, 0]
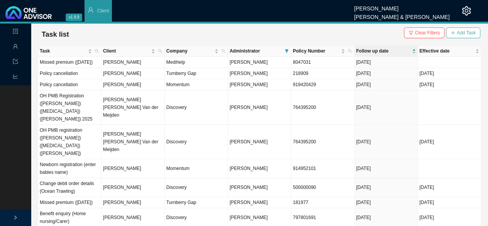
click at [466, 34] on span "Add Task" at bounding box center [466, 33] width 19 height 8
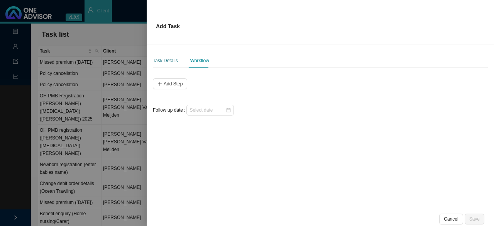
drag, startPoint x: 163, startPoint y: 57, endPoint x: 166, endPoint y: 60, distance: 4.6
click at [163, 56] on div "Task Details" at bounding box center [165, 61] width 25 height 14
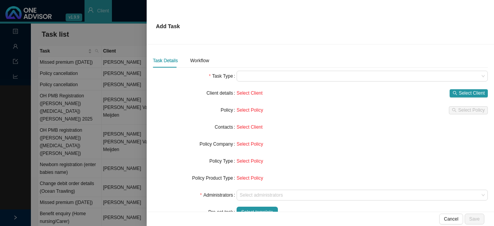
scroll to position [69, 0]
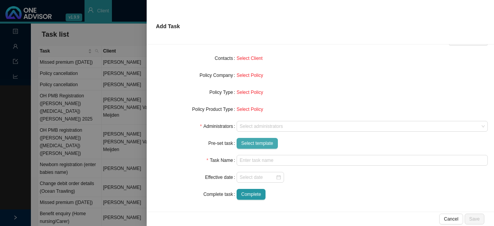
click at [272, 143] on button "Select template" at bounding box center [256, 143] width 41 height 11
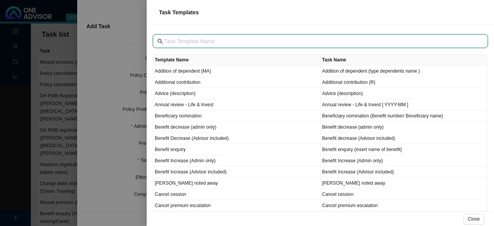
drag, startPoint x: 171, startPoint y: 40, endPoint x: 190, endPoint y: 54, distance: 23.6
click at [174, 41] on input "text" at bounding box center [320, 41] width 313 height 8
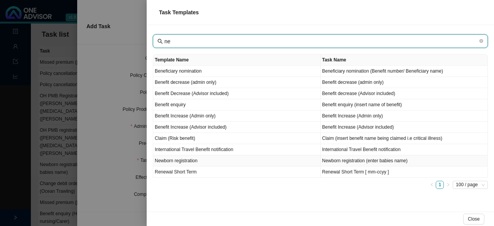
type input "ne"
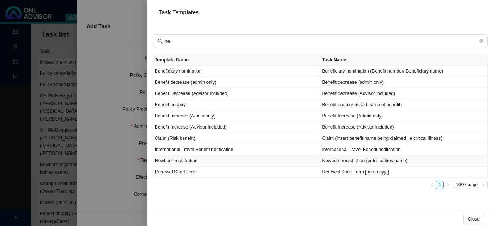
click at [190, 161] on td "Newborn registration" at bounding box center [236, 160] width 167 height 11
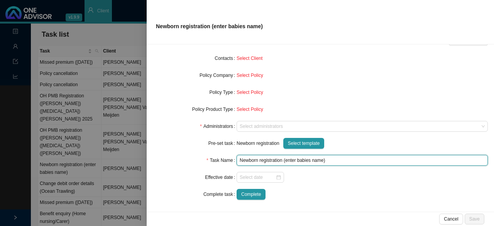
click at [318, 157] on input "Newborn registration (enter babies name)" at bounding box center [361, 160] width 251 height 11
click at [321, 162] on input "Newborn registration (enter babies name)" at bounding box center [361, 160] width 251 height 11
click at [278, 177] on div at bounding box center [259, 177] width 47 height 11
type input "Newborn registration (William)"
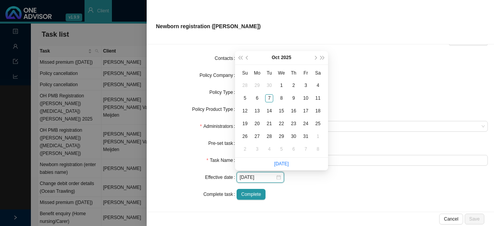
type input "2025-09-30"
type input "2025-10-01"
click at [279, 87] on div "1" at bounding box center [281, 85] width 8 height 8
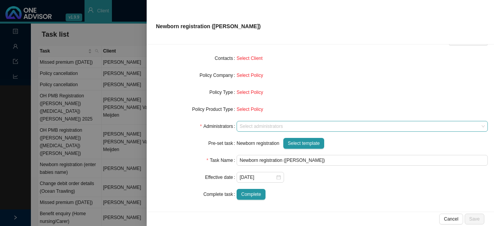
click at [253, 126] on div at bounding box center [358, 126] width 241 height 6
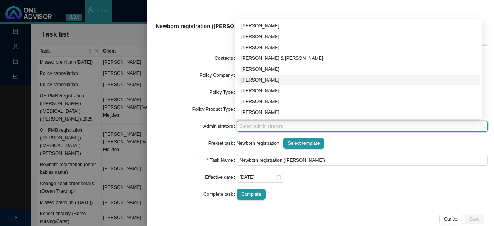
click at [263, 79] on div "[PERSON_NAME]" at bounding box center [358, 80] width 234 height 8
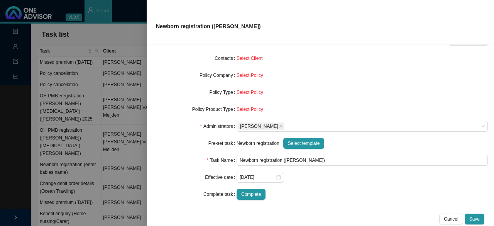
click at [178, 137] on form "Task Type Alteration Client details Select Client Select Client Policy Select P…" at bounding box center [320, 100] width 335 height 197
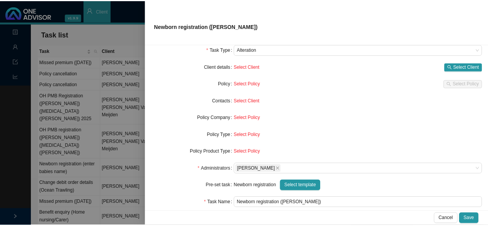
scroll to position [0, 0]
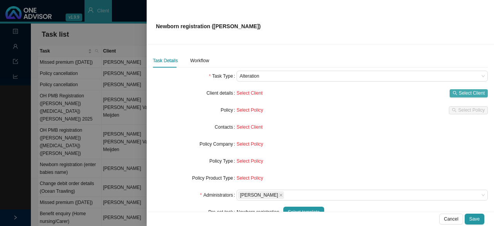
click at [465, 93] on span "Select Client" at bounding box center [471, 93] width 26 height 8
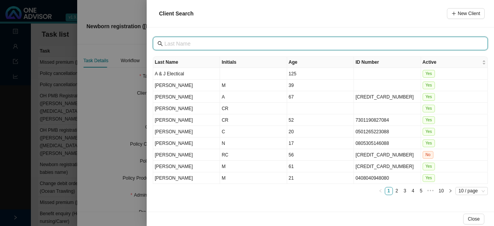
click at [189, 44] on input "text" at bounding box center [320, 43] width 313 height 8
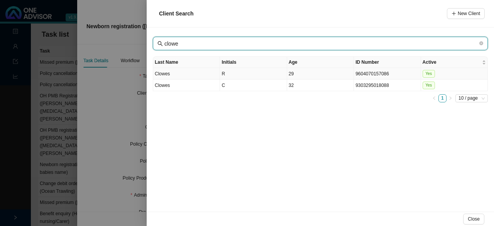
type input "clowe"
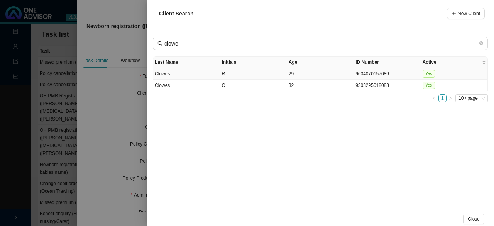
click at [226, 73] on td "R" at bounding box center [253, 74] width 67 height 12
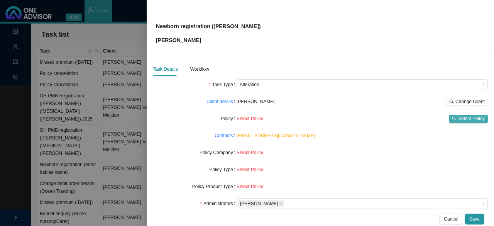
click at [458, 118] on span "Select Policy" at bounding box center [471, 119] width 27 height 8
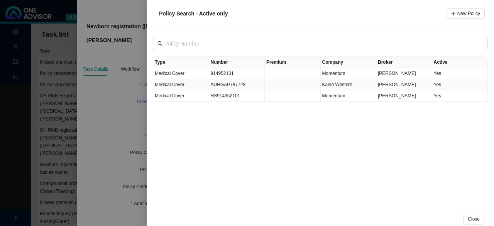
click at [233, 85] on td "AUHGAP787728" at bounding box center [237, 84] width 56 height 11
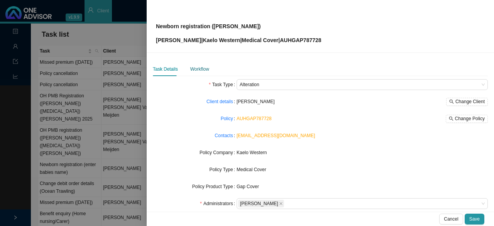
click at [201, 67] on div "Workflow" at bounding box center [199, 69] width 19 height 8
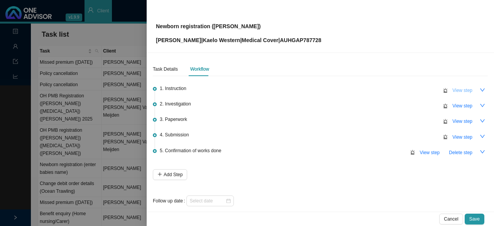
click at [464, 89] on span "View step" at bounding box center [462, 90] width 20 height 8
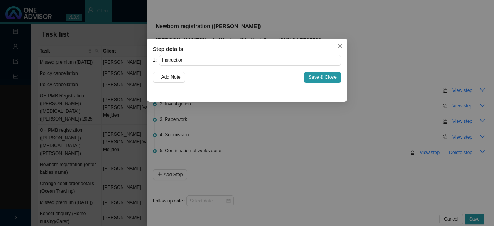
drag, startPoint x: 174, startPoint y: 78, endPoint x: 187, endPoint y: 91, distance: 19.1
click at [176, 78] on span "+ Add Note" at bounding box center [168, 77] width 23 height 8
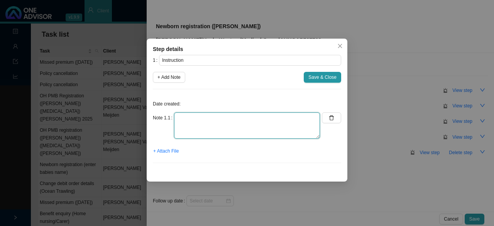
click at [197, 125] on textarea at bounding box center [247, 125] width 146 height 26
type textarea "M"
type textarea "Add new born baby to policy"
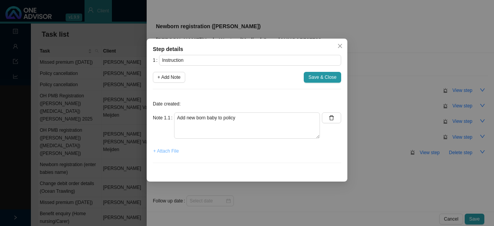
click at [173, 149] on span "+ Attach File" at bounding box center [165, 151] width 25 height 8
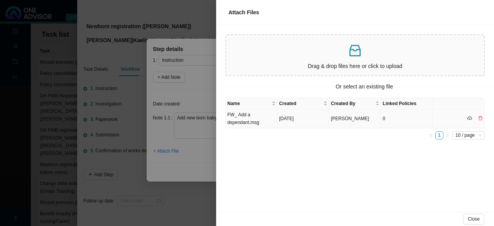
click at [256, 119] on td "FW_ Add a dependant.msg" at bounding box center [252, 118] width 52 height 19
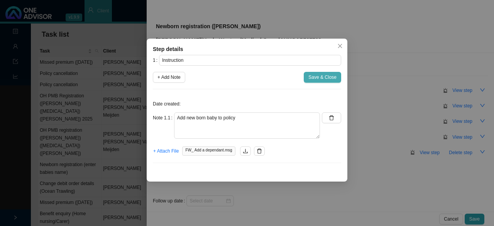
click at [318, 76] on span "Save & Close" at bounding box center [322, 77] width 28 height 8
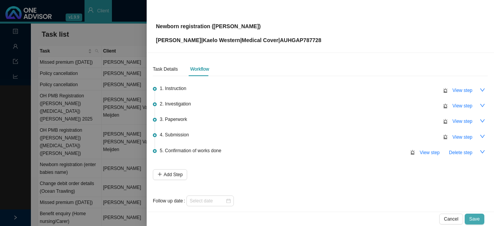
click at [475, 221] on span "Save" at bounding box center [474, 219] width 10 height 8
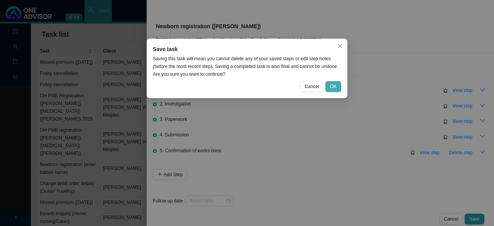
click at [331, 84] on span "OK" at bounding box center [333, 87] width 7 height 8
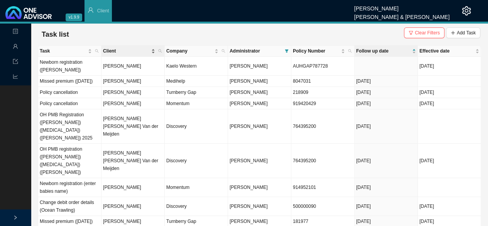
click at [115, 47] on span "Client" at bounding box center [126, 51] width 47 height 8
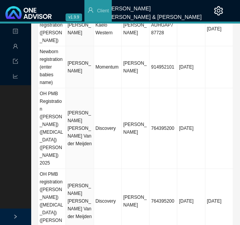
scroll to position [635, 0]
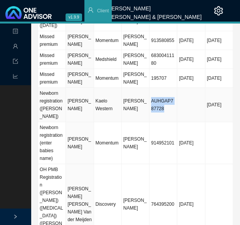
drag, startPoint x: 162, startPoint y: 65, endPoint x: 150, endPoint y: 55, distance: 15.0
click at [150, 88] on td "AUHGAP787728" at bounding box center [164, 105] width 28 height 34
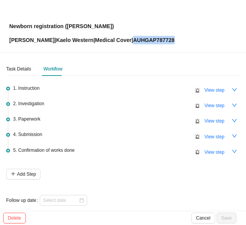
drag, startPoint x: 165, startPoint y: 40, endPoint x: 125, endPoint y: 39, distance: 40.5
click at [125, 39] on div "Newborn registration (William) Rene Clowes | Kaelo Western | Medical Cover | AU…" at bounding box center [122, 26] width 227 height 36
copy p "AUHGAP787728"
click at [79, 201] on div at bounding box center [63, 201] width 41 height 8
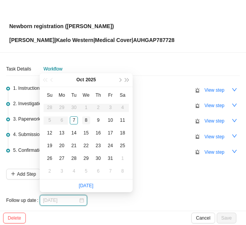
type input "[DATE]"
click at [86, 118] on div "8" at bounding box center [86, 120] width 8 height 8
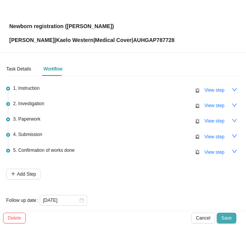
drag, startPoint x: 229, startPoint y: 216, endPoint x: 226, endPoint y: 211, distance: 5.6
click at [229, 216] on span "Save" at bounding box center [226, 218] width 10 height 8
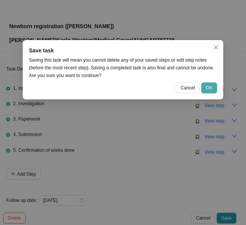
click at [217, 89] on div "Save task Saving this task will mean you cannot delete any of your saved steps …" at bounding box center [123, 69] width 201 height 59
click at [210, 88] on span "OK" at bounding box center [209, 88] width 7 height 8
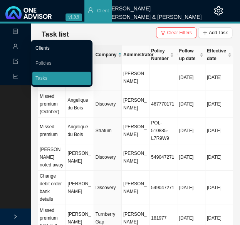
click at [40, 45] on link "Clients" at bounding box center [42, 47] width 14 height 5
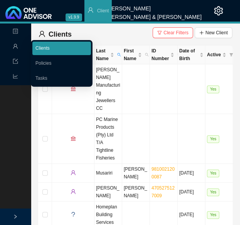
click at [50, 49] on link "Clients" at bounding box center [42, 47] width 14 height 5
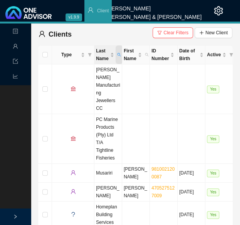
click at [118, 54] on icon "search" at bounding box center [119, 55] width 4 height 4
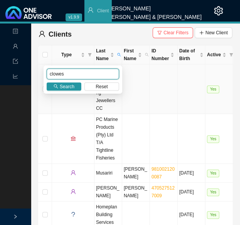
type input "clowes"
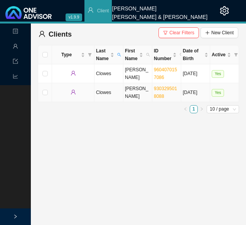
click at [162, 95] on td "9303295018088" at bounding box center [166, 92] width 29 height 19
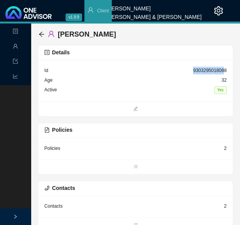
drag, startPoint x: 218, startPoint y: 70, endPoint x: 192, endPoint y: 73, distance: 26.1
click at [192, 73] on div "Id 9303295018088" at bounding box center [135, 71] width 182 height 10
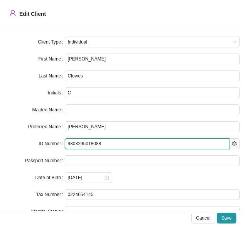
drag, startPoint x: 101, startPoint y: 140, endPoint x: 60, endPoint y: 138, distance: 40.9
click at [60, 138] on div "ID Number 9303295018088" at bounding box center [123, 143] width 234 height 11
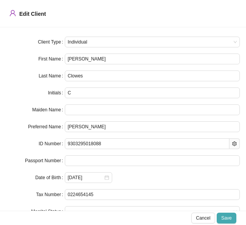
click at [225, 219] on span "Save" at bounding box center [226, 218] width 10 height 8
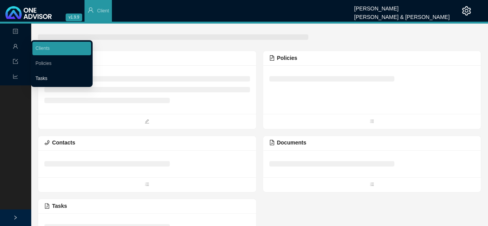
click at [42, 78] on link "Tasks" at bounding box center [41, 78] width 12 height 5
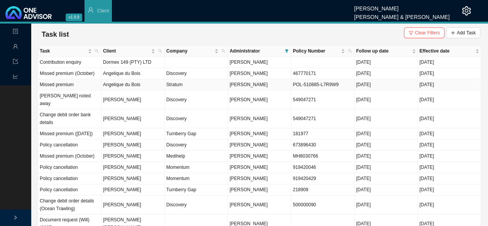
click at [112, 83] on td "Angelique du Bois" at bounding box center [132, 84] width 63 height 11
click at [112, 82] on td "Angelique du Bois" at bounding box center [132, 84] width 63 height 11
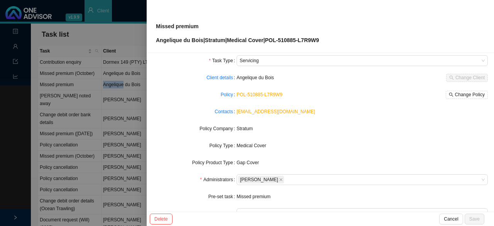
scroll to position [77, 0]
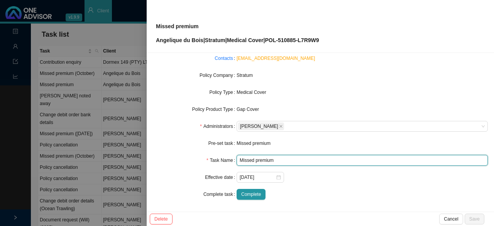
drag, startPoint x: 278, startPoint y: 159, endPoint x: 282, endPoint y: 161, distance: 4.5
click at [240, 160] on input "Missed premium" at bounding box center [361, 160] width 251 height 11
type input "Missed premium (October)"
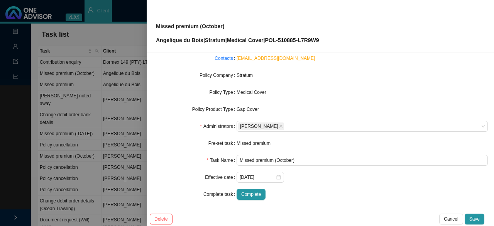
click at [240, 181] on div "2025-10-01" at bounding box center [361, 177] width 251 height 11
click at [240, 218] on span "Save" at bounding box center [474, 219] width 10 height 8
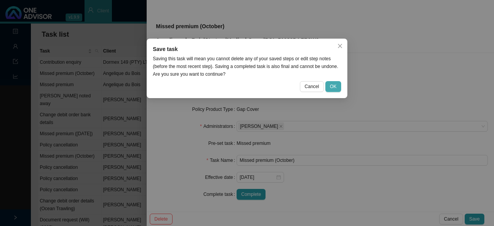
click at [240, 83] on span "OK" at bounding box center [333, 87] width 7 height 8
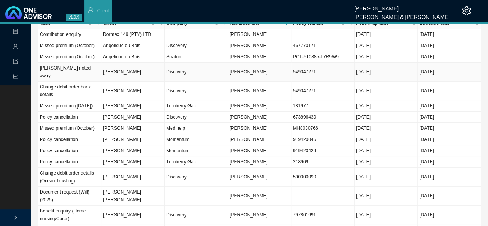
scroll to position [0, 0]
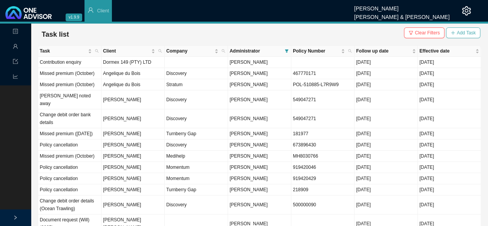
click at [240, 31] on span "Add Task" at bounding box center [466, 33] width 19 height 8
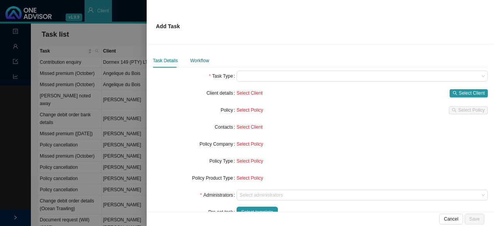
click at [199, 62] on div "Workflow" at bounding box center [199, 61] width 19 height 8
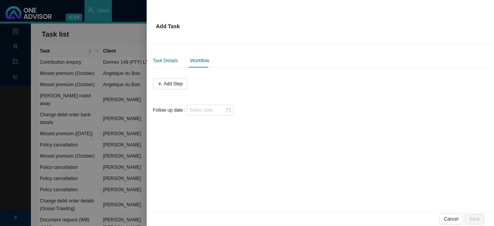
click at [166, 58] on div "Task Details" at bounding box center [165, 61] width 25 height 8
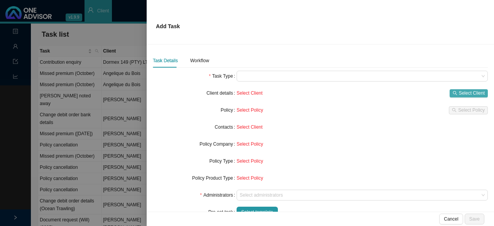
click at [240, 91] on span "Select Client" at bounding box center [471, 93] width 26 height 8
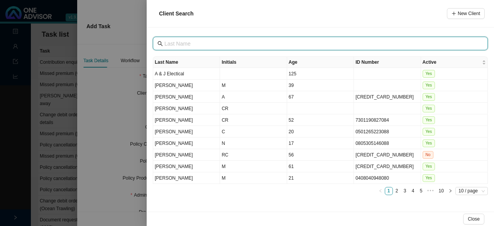
click at [197, 44] on input "text" at bounding box center [320, 43] width 313 height 8
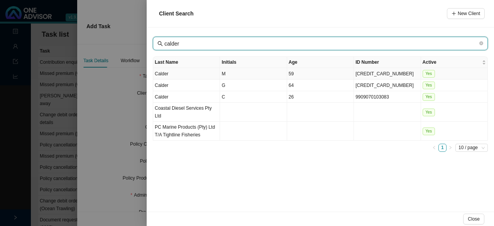
type input "calder"
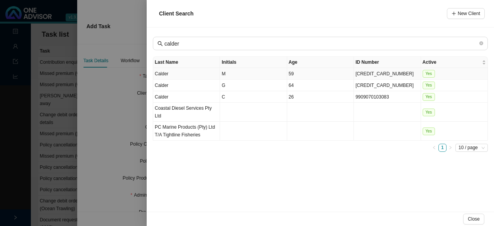
click at [228, 72] on td "M" at bounding box center [253, 74] width 67 height 12
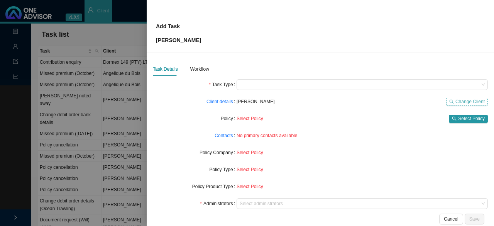
click at [240, 102] on span "Change Client" at bounding box center [469, 102] width 29 height 8
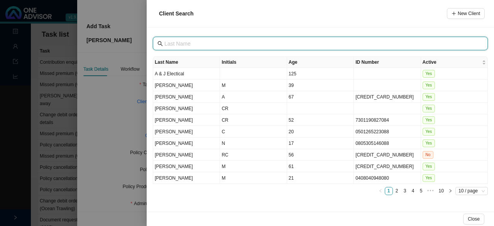
click at [179, 45] on input "text" at bounding box center [320, 43] width 313 height 8
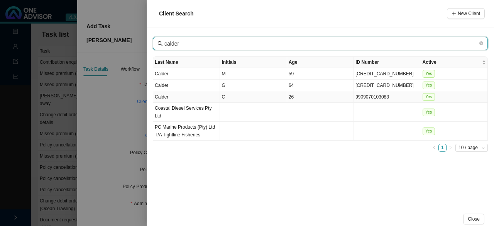
type input "calder"
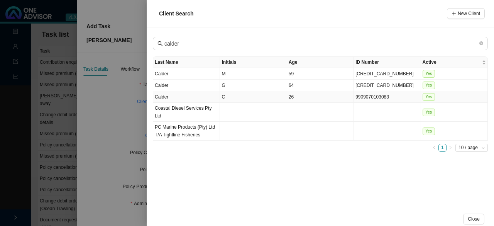
click at [229, 95] on td "C" at bounding box center [253, 97] width 67 height 12
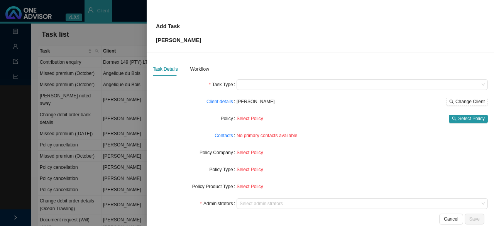
click at [126, 37] on div at bounding box center [247, 113] width 494 height 226
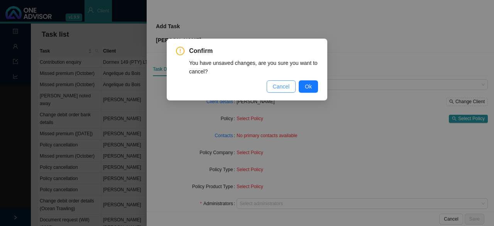
click at [240, 87] on span "Cancel" at bounding box center [281, 86] width 17 height 8
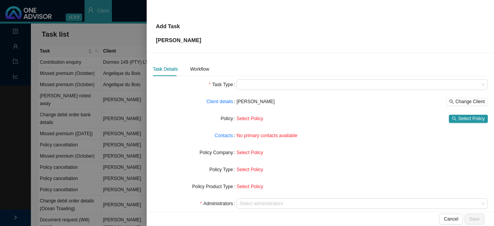
click at [10, 30] on div at bounding box center [247, 113] width 494 height 226
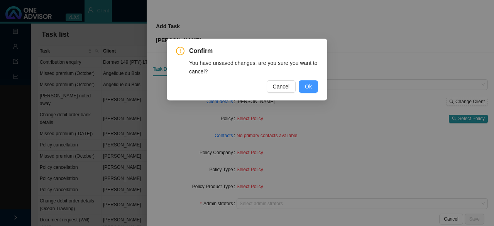
click at [240, 87] on span "Ok" at bounding box center [308, 86] width 7 height 8
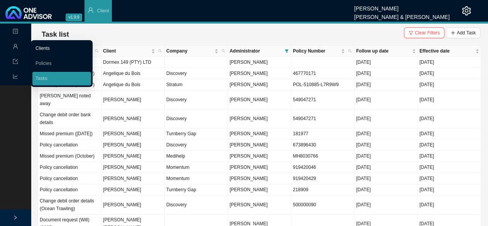
click at [50, 49] on link "Clients" at bounding box center [42, 47] width 14 height 5
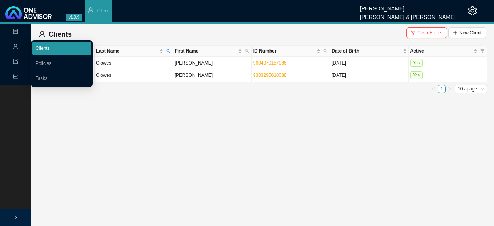
click at [43, 45] on link "Clients" at bounding box center [42, 47] width 14 height 5
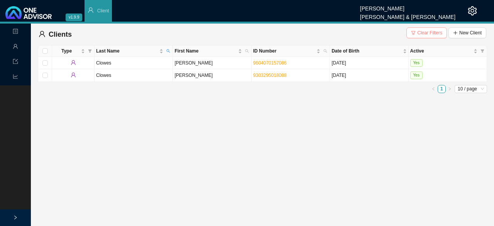
click at [240, 34] on span "Clear Filters" at bounding box center [429, 33] width 25 height 8
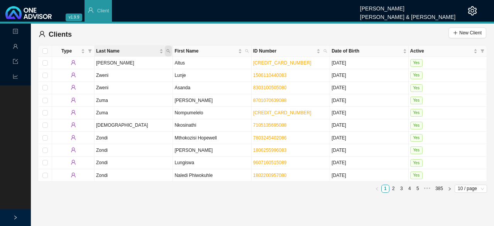
click at [168, 49] on icon "search" at bounding box center [168, 51] width 4 height 4
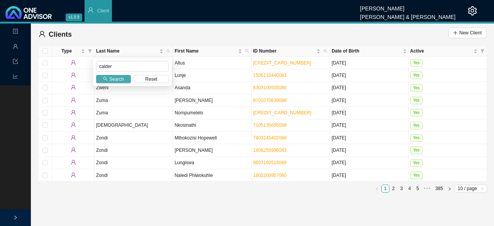
type input "calder"
click at [117, 80] on span "Search" at bounding box center [116, 79] width 15 height 8
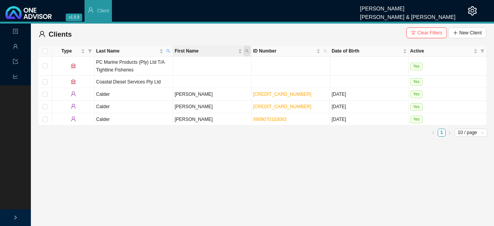
click at [240, 50] on icon "search" at bounding box center [247, 51] width 4 height 4
click at [240, 30] on span "Clear Filters" at bounding box center [429, 33] width 25 height 8
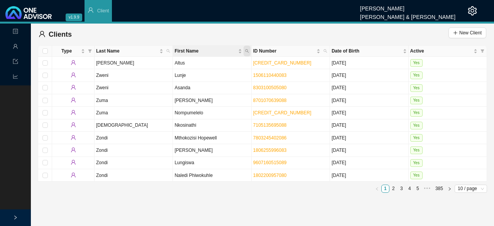
click at [240, 51] on icon "search" at bounding box center [246, 50] width 3 height 3
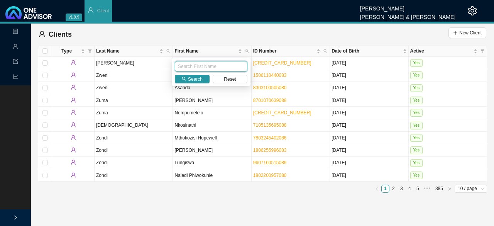
click at [184, 69] on input "text" at bounding box center [211, 66] width 72 height 11
type input "mitch"
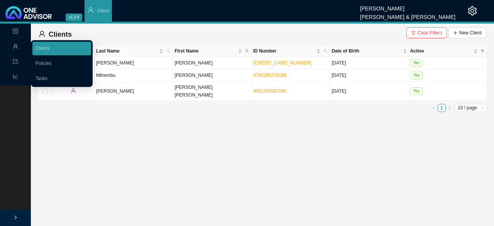
drag, startPoint x: 51, startPoint y: 47, endPoint x: 322, endPoint y: 40, distance: 270.4
click at [50, 47] on link "Clients" at bounding box center [42, 47] width 14 height 5
click at [47, 76] on link "Tasks" at bounding box center [41, 78] width 12 height 5
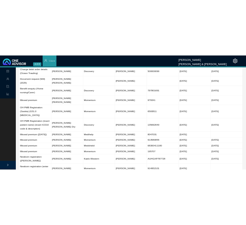
scroll to position [231, 0]
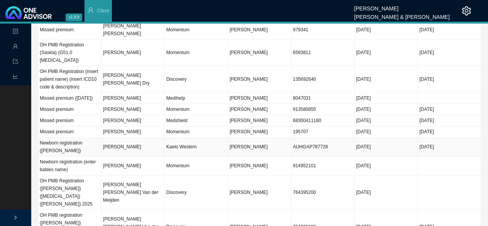
drag, startPoint x: 195, startPoint y: 136, endPoint x: 310, endPoint y: 135, distance: 114.5
click at [196, 137] on td "Kaelo Western" at bounding box center [196, 146] width 63 height 19
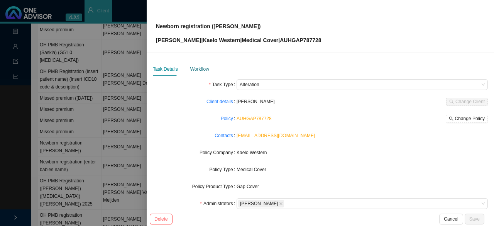
drag, startPoint x: 195, startPoint y: 69, endPoint x: 217, endPoint y: 78, distance: 23.5
click at [195, 69] on div "Workflow" at bounding box center [199, 69] width 19 height 8
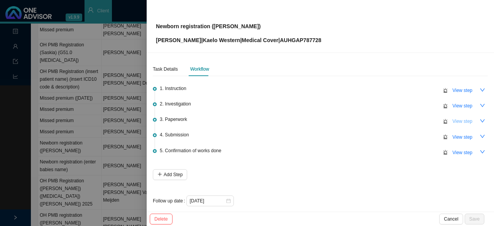
click at [240, 121] on span "View step" at bounding box center [462, 121] width 20 height 8
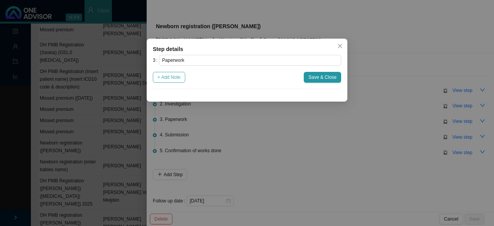
click at [176, 76] on span "+ Add Note" at bounding box center [168, 77] width 23 height 8
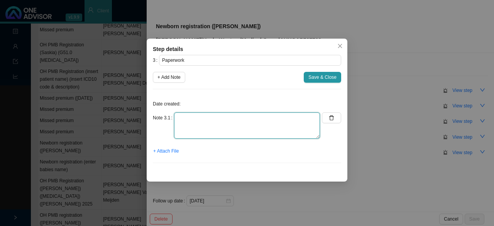
click at [186, 126] on textarea at bounding box center [247, 125] width 146 height 26
type textarea "Form sent to client to add baby"
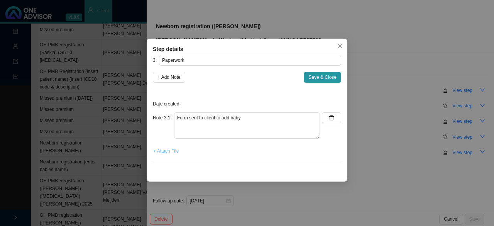
click at [172, 150] on span "+ Attach File" at bounding box center [165, 151] width 25 height 8
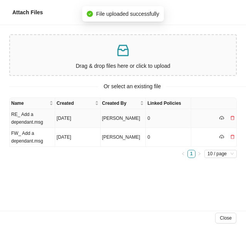
click at [31, 116] on td "RE_ Add a dependant.msg" at bounding box center [32, 118] width 45 height 19
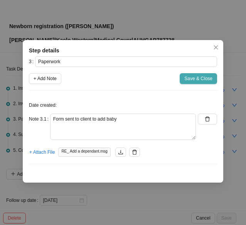
click at [201, 79] on span "Save & Close" at bounding box center [198, 79] width 28 height 8
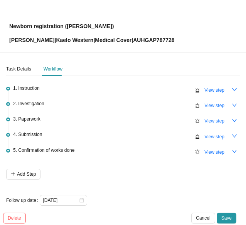
scroll to position [6, 0]
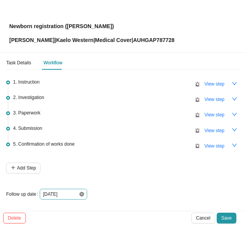
click at [81, 193] on icon "close-circle" at bounding box center [81, 194] width 5 height 5
click at [81, 193] on div at bounding box center [63, 194] width 41 height 8
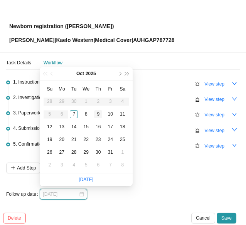
type input "[DATE]"
click at [97, 114] on div "9" at bounding box center [98, 114] width 8 height 8
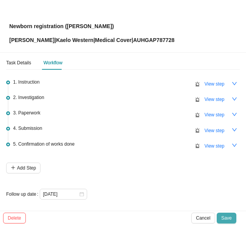
click at [228, 218] on span "Save" at bounding box center [226, 218] width 10 height 8
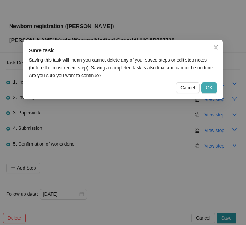
click at [209, 85] on span "OK" at bounding box center [209, 88] width 7 height 8
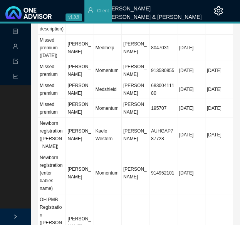
scroll to position [540, 0]
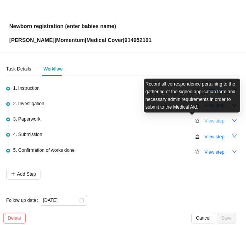
click at [213, 120] on span "View step" at bounding box center [214, 121] width 20 height 8
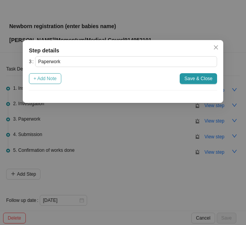
click at [48, 81] on span "+ Add Note" at bounding box center [45, 79] width 23 height 8
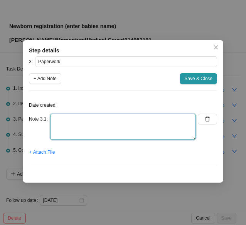
click at [84, 131] on textarea at bounding box center [123, 127] width 146 height 26
type textarea "Form sent to add baby to medical aid"
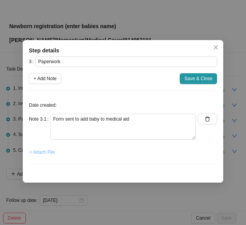
click at [51, 152] on span "+ Attach File" at bounding box center [41, 152] width 25 height 8
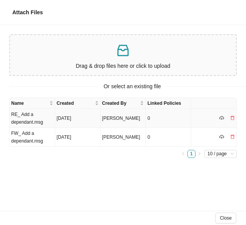
click at [34, 119] on td "RE_ Add a dependant.msg" at bounding box center [32, 118] width 45 height 19
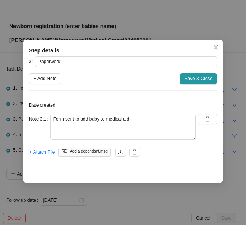
click at [197, 78] on span "Save & Close" at bounding box center [198, 79] width 28 height 8
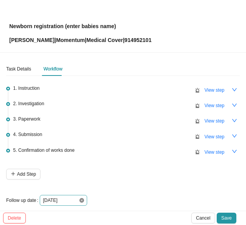
click at [81, 201] on icon "close-circle" at bounding box center [81, 200] width 5 height 5
click at [81, 201] on div at bounding box center [63, 201] width 41 height 8
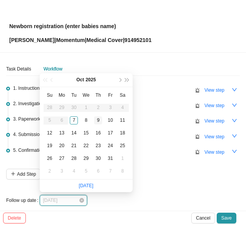
type input "[DATE]"
click at [99, 118] on div "9" at bounding box center [98, 120] width 8 height 8
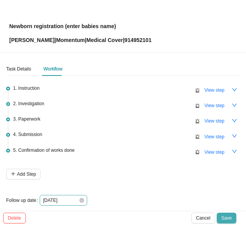
click at [228, 217] on span "Save" at bounding box center [226, 218] width 10 height 8
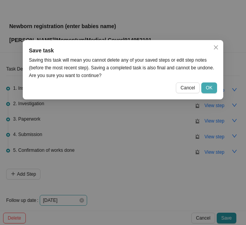
click at [211, 89] on span "OK" at bounding box center [209, 88] width 7 height 8
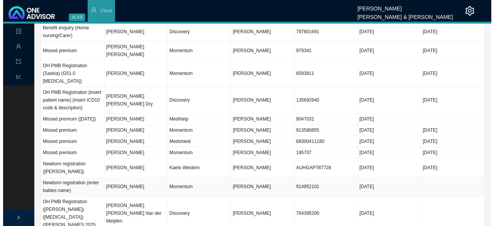
scroll to position [0, 0]
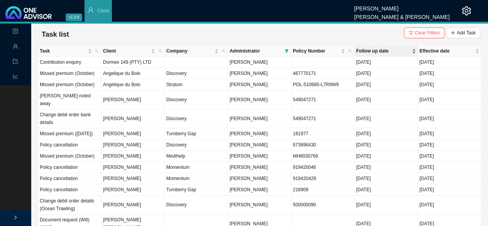
click at [240, 50] on span "Follow up date" at bounding box center [383, 51] width 54 height 8
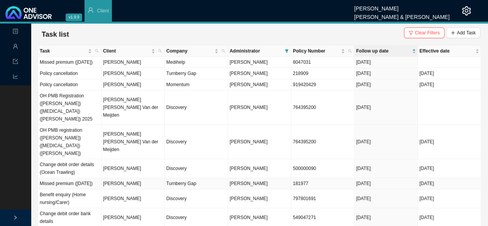
click at [133, 178] on td "[PERSON_NAME]" at bounding box center [132, 183] width 63 height 11
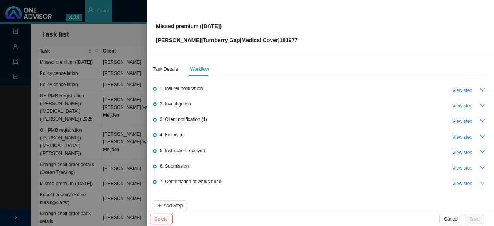
click at [240, 181] on icon "down" at bounding box center [481, 182] width 5 height 5
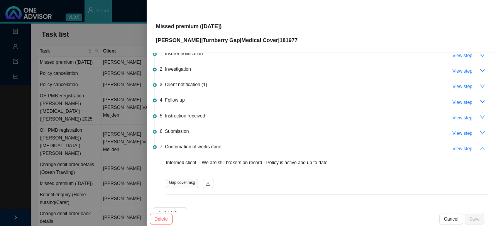
scroll to position [77, 0]
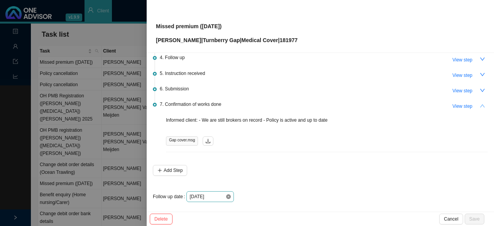
click at [228, 194] on icon "close-circle" at bounding box center [228, 196] width 5 height 5
click at [228, 194] on div at bounding box center [209, 196] width 41 height 8
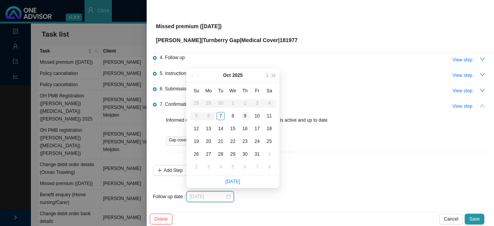
type input "[DATE]"
click at [240, 115] on div "9" at bounding box center [245, 116] width 8 height 8
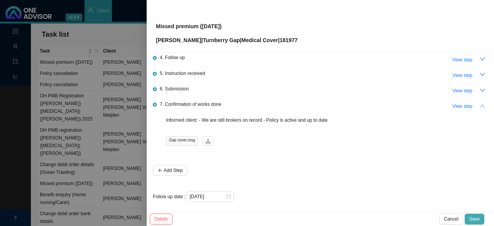
click at [240, 216] on span "Save" at bounding box center [474, 219] width 10 height 8
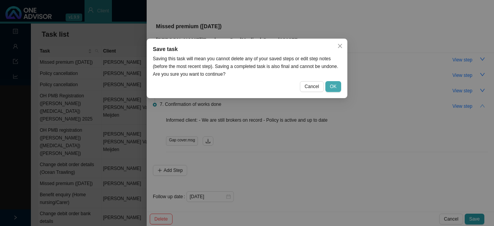
click at [240, 86] on span "OK" at bounding box center [333, 87] width 7 height 8
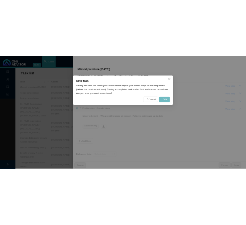
scroll to position [0, 0]
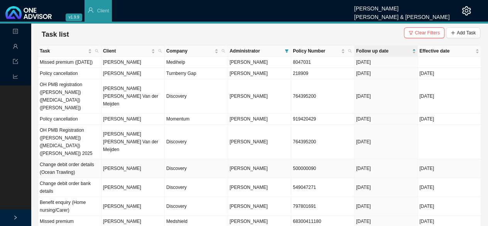
click at [178, 159] on td "Discovery" at bounding box center [196, 168] width 63 height 19
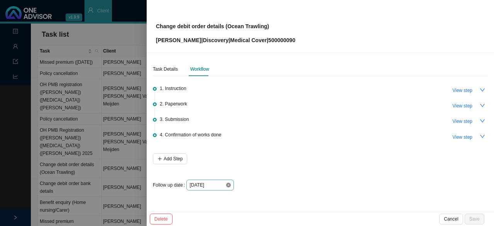
click at [226, 186] on icon "close-circle" at bounding box center [228, 184] width 5 height 5
click at [240, 75] on div "Task Details Workflow" at bounding box center [320, 69] width 335 height 14
click at [115, 37] on div at bounding box center [247, 113] width 494 height 226
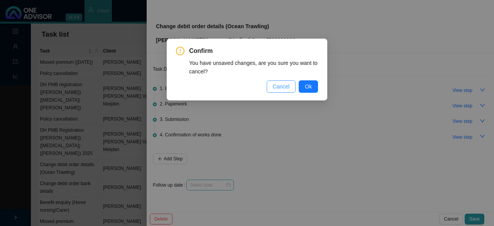
drag, startPoint x: 286, startPoint y: 86, endPoint x: 205, endPoint y: 74, distance: 81.5
click at [240, 86] on span "Cancel" at bounding box center [281, 86] width 17 height 8
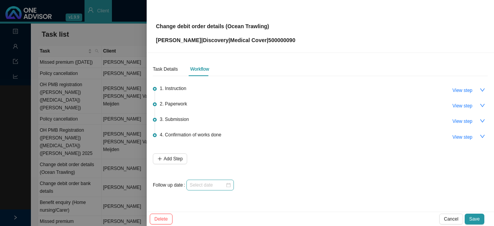
drag, startPoint x: 450, startPoint y: 221, endPoint x: 439, endPoint y: 211, distance: 14.7
click at [240, 218] on span "Cancel" at bounding box center [450, 219] width 14 height 8
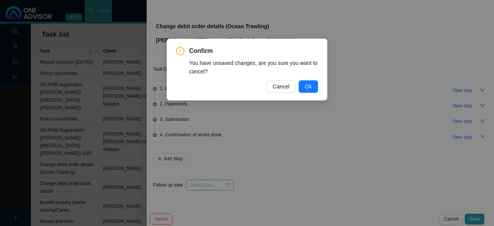
drag, startPoint x: 305, startPoint y: 86, endPoint x: 300, endPoint y: 80, distance: 7.4
click at [240, 84] on button "Ok" at bounding box center [307, 86] width 19 height 12
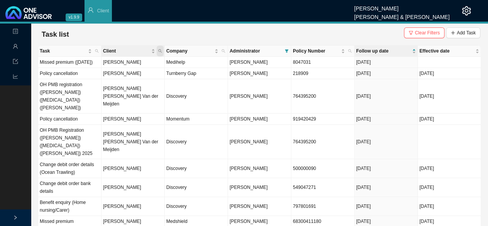
click at [161, 49] on icon "search" at bounding box center [160, 51] width 4 height 4
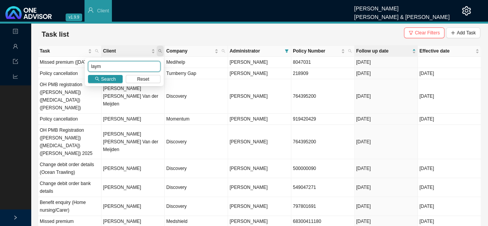
type input "laym"
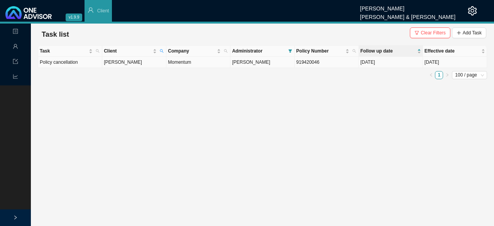
click at [122, 64] on td "[PERSON_NAME]" at bounding box center [134, 62] width 64 height 11
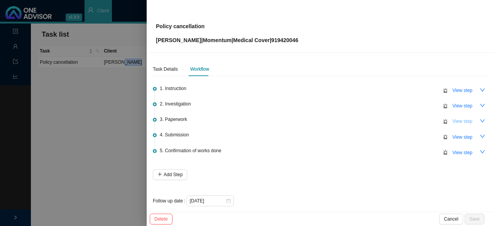
click at [240, 118] on span "View step" at bounding box center [462, 121] width 20 height 8
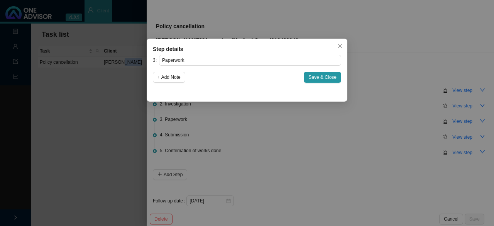
drag, startPoint x: 340, startPoint y: 50, endPoint x: 339, endPoint y: 42, distance: 8.1
click at [240, 49] on button "Close" at bounding box center [339, 45] width 11 height 11
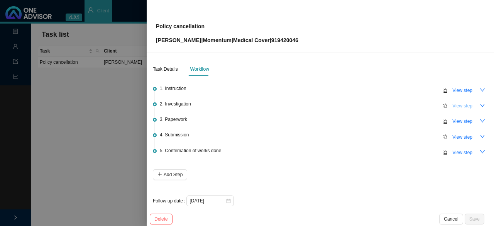
drag, startPoint x: 455, startPoint y: 99, endPoint x: 457, endPoint y: 104, distance: 6.0
click at [240, 99] on ul "1. Instruction View step 2. Investigation View step 3. Paperwork View step 4. S…" at bounding box center [320, 128] width 335 height 82
click at [240, 104] on span "View step" at bounding box center [462, 106] width 20 height 8
type input "Investigation"
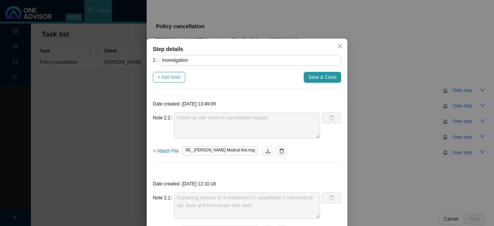
click at [164, 80] on span "+ Add Note" at bounding box center [168, 77] width 23 height 8
type textarea "Follow up with client on cancellation request"
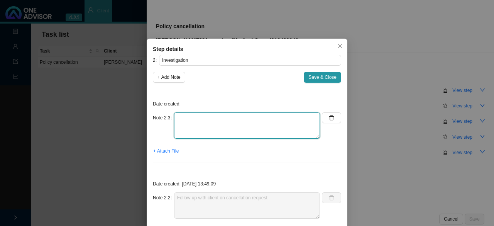
click at [195, 131] on textarea at bounding box center [247, 125] width 146 height 26
click at [240, 118] on textarea "Member wants to cancel medical aid - effective 01.10.2025" at bounding box center [247, 125] width 146 height 26
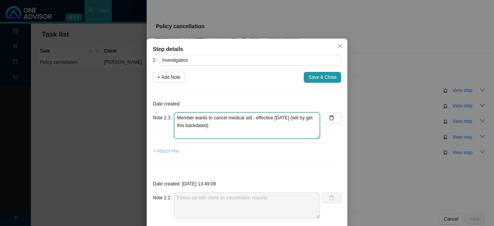
type textarea "Member wants to cancel medical aid - effective 01.10.2025 (will try get this ba…"
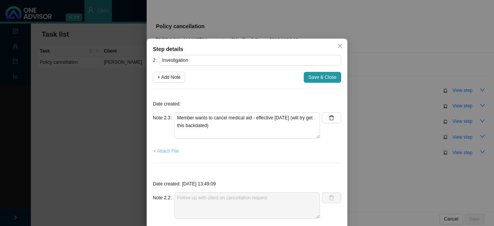
click at [157, 151] on span "+ Attach File" at bounding box center [165, 151] width 25 height 8
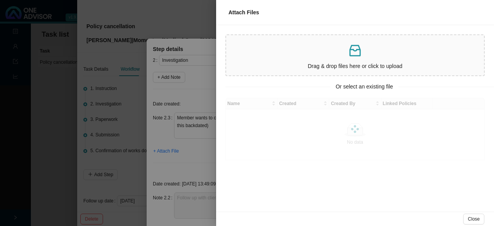
click at [240, 58] on div "Drag & drop files here or click to upload" at bounding box center [354, 55] width 251 height 34
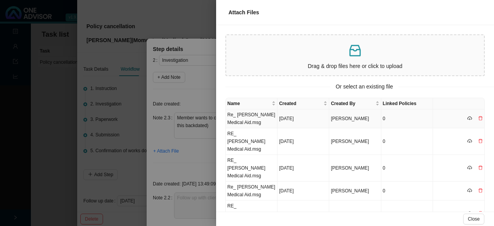
click at [240, 118] on td "Re_ [PERSON_NAME] Medical Aid.msg" at bounding box center [252, 118] width 52 height 19
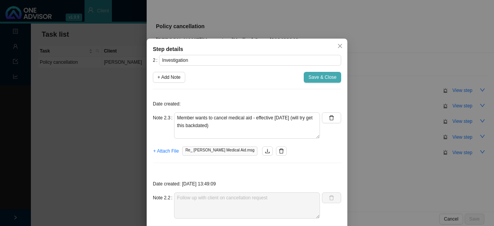
click at [240, 79] on span "Save & Close" at bounding box center [322, 77] width 28 height 8
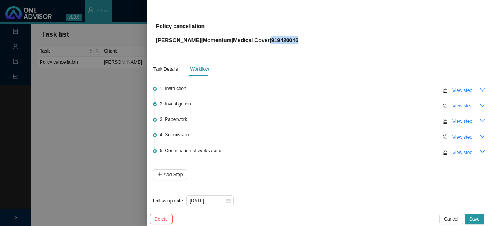
drag, startPoint x: 300, startPoint y: 41, endPoint x: 273, endPoint y: 39, distance: 27.4
click at [240, 39] on div "Policy cancellation Carmen Layman | Momentum | Medical Cover | 919420046" at bounding box center [320, 26] width 329 height 36
copy p "919420046"
click at [240, 106] on span "View step" at bounding box center [462, 106] width 20 height 8
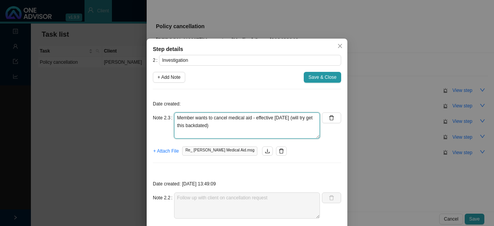
drag, startPoint x: 233, startPoint y: 131, endPoint x: 241, endPoint y: 127, distance: 9.2
click at [233, 129] on textarea "Member wants to cancel medical aid - effective 01.10.2025 (will try get this ba…" at bounding box center [247, 125] width 146 height 26
click at [174, 117] on textarea "Member wants to cancel medical aid - effective 01.10.2025 (will try get this ba…" at bounding box center [247, 125] width 146 height 26
click at [232, 125] on textarea "- Member wants to cancel medical aid - effective 01.10.2025 (will try get this …" at bounding box center [247, 125] width 146 height 26
type textarea "- Member wants to cancel medical aid - effective 01.10.2025 (will try get this …"
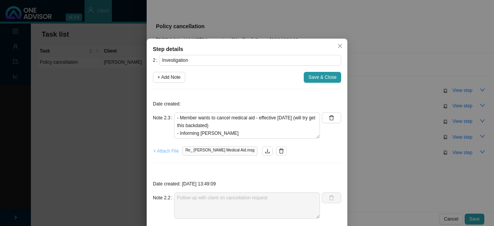
click at [164, 148] on span "+ Attach File" at bounding box center [165, 151] width 25 height 8
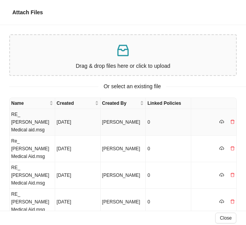
click at [70, 118] on td "[DATE]" at bounding box center [77, 122] width 45 height 27
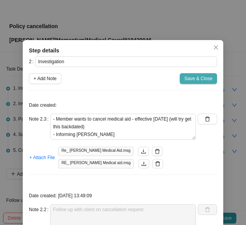
click at [200, 78] on span "Save & Close" at bounding box center [198, 79] width 28 height 8
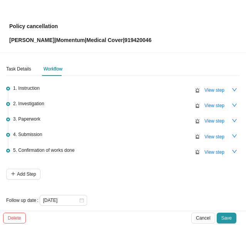
scroll to position [6, 0]
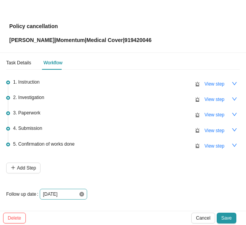
click at [79, 195] on icon "close-circle" at bounding box center [81, 194] width 5 height 5
click at [83, 192] on div at bounding box center [63, 194] width 41 height 8
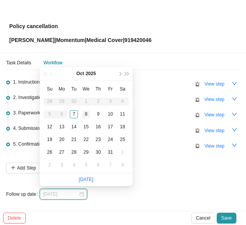
type input "[DATE]"
click at [87, 110] on div "8" at bounding box center [86, 114] width 8 height 8
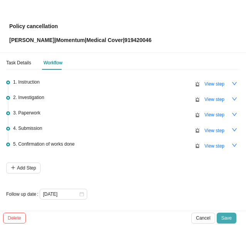
click at [226, 216] on span "Save" at bounding box center [226, 218] width 10 height 8
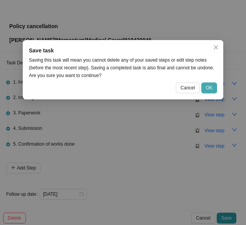
click at [204, 88] on button "OK" at bounding box center [209, 88] width 16 height 11
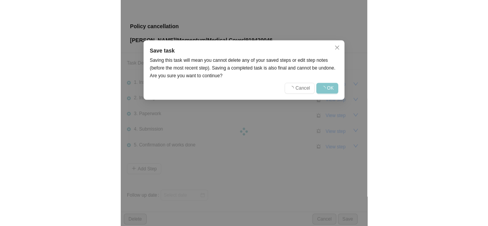
scroll to position [0, 0]
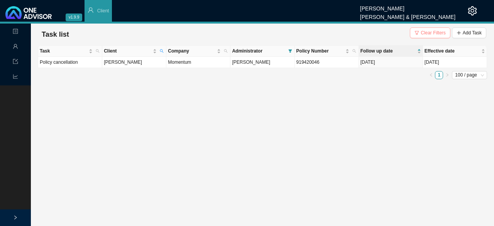
click at [240, 32] on span "Clear Filters" at bounding box center [432, 33] width 25 height 8
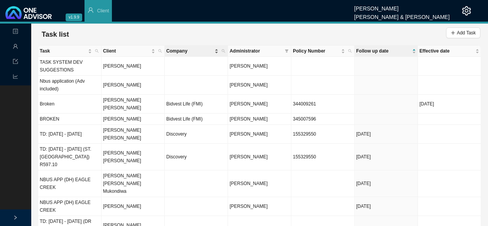
click at [179, 49] on span "Company" at bounding box center [189, 51] width 47 height 8
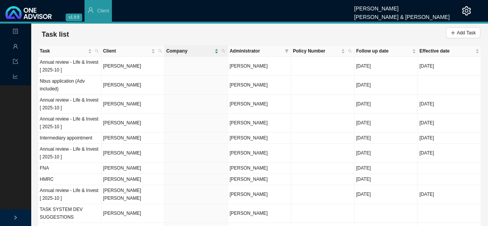
click at [185, 49] on span "Company" at bounding box center [189, 51] width 47 height 8
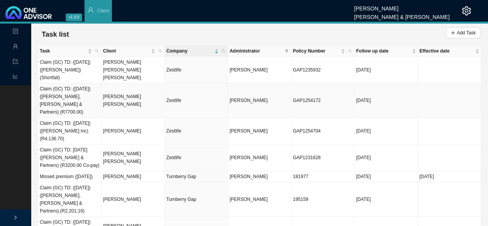
click at [41, 83] on td "Claim (GC) TD: (23/09/2025) (Dr Lake, Smit & Partners) (R7700.00)" at bounding box center [69, 100] width 63 height 34
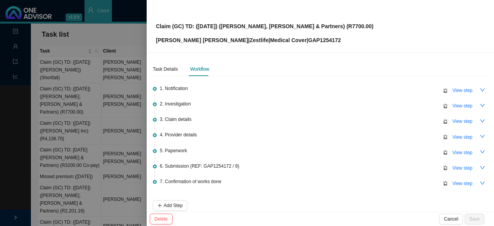
click at [128, 34] on div at bounding box center [247, 113] width 494 height 226
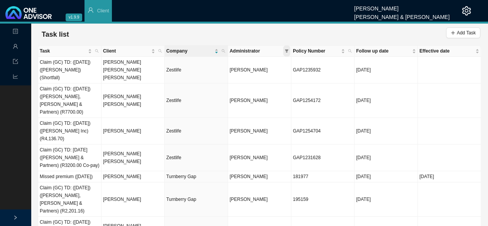
click at [240, 50] on icon "filter" at bounding box center [286, 50] width 3 height 3
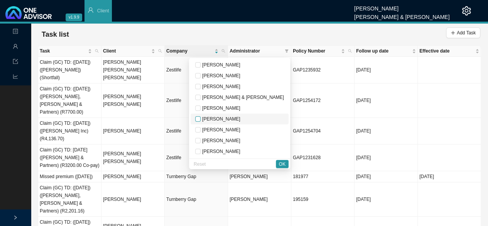
click at [201, 117] on input "checkbox" at bounding box center [197, 118] width 5 height 5
checkbox input "true"
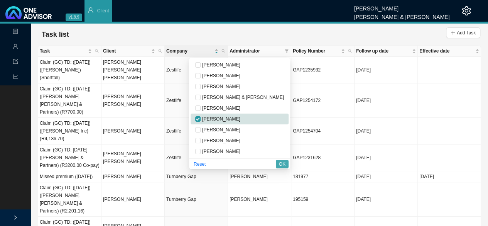
click at [240, 161] on span "OK" at bounding box center [282, 164] width 7 height 8
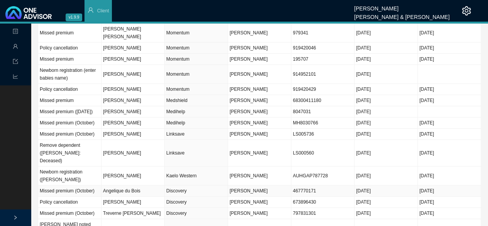
scroll to position [154, 0]
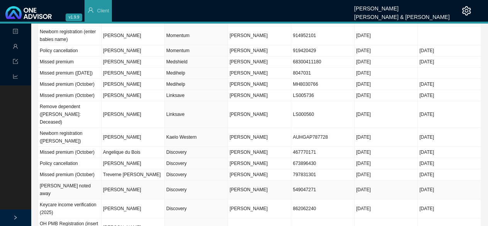
click at [240, 180] on td "549047271" at bounding box center [322, 189] width 63 height 19
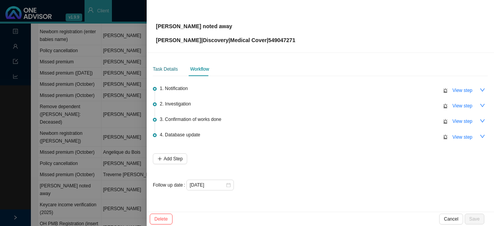
click at [168, 69] on div "Task Details" at bounding box center [165, 69] width 25 height 8
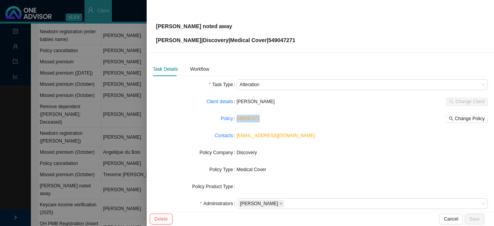
drag, startPoint x: 263, startPoint y: 119, endPoint x: 235, endPoint y: 114, distance: 29.0
click at [236, 115] on div "549047271 Change Policy" at bounding box center [361, 119] width 251 height 8
copy link "549047271"
drag, startPoint x: 202, startPoint y: 69, endPoint x: 221, endPoint y: 70, distance: 18.5
click at [202, 69] on div "Workflow" at bounding box center [199, 69] width 19 height 8
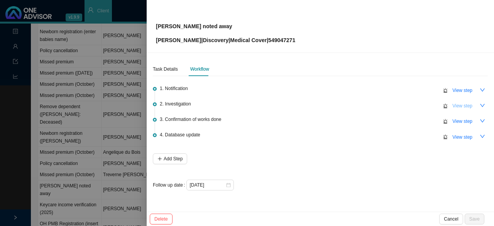
click at [240, 104] on span "View step" at bounding box center [462, 106] width 20 height 8
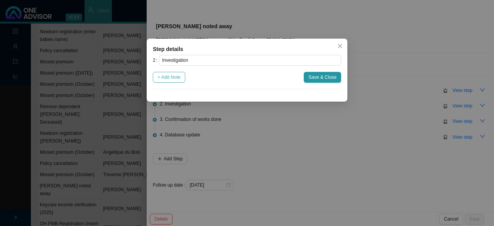
click at [175, 75] on span "+ Add Note" at bounding box center [168, 77] width 23 height 8
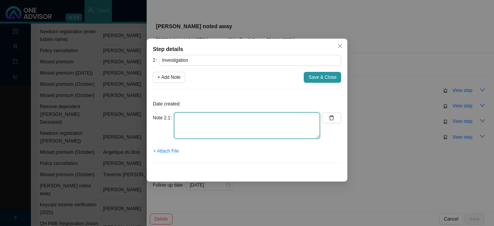
click at [207, 126] on textarea at bounding box center [247, 125] width 146 height 26
paste textarea "11523310538"
click at [224, 116] on textarea "Contacted DH // 11523310538" at bounding box center [247, 125] width 146 height 26
click at [240, 116] on textarea "Contacted DH // 11523310538" at bounding box center [247, 125] width 146 height 26
type textarea "Contacted DH // 11523310538 We are not brokers on record anymore"
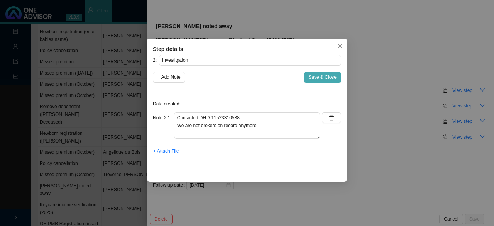
click at [240, 77] on span "Save & Close" at bounding box center [322, 77] width 28 height 8
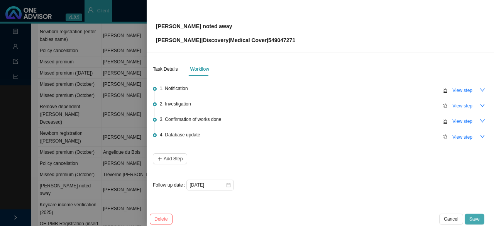
click at [240, 216] on span "Save" at bounding box center [474, 219] width 10 height 8
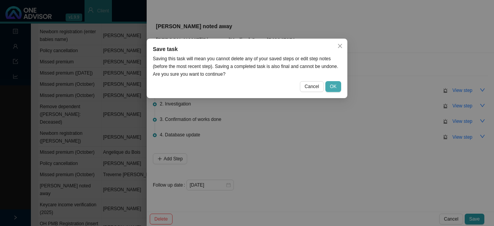
click at [240, 85] on span "OK" at bounding box center [333, 87] width 7 height 8
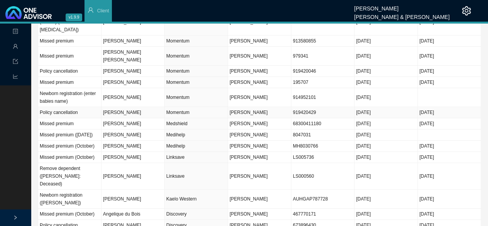
scroll to position [39, 0]
